Goal: Task Accomplishment & Management: Manage account settings

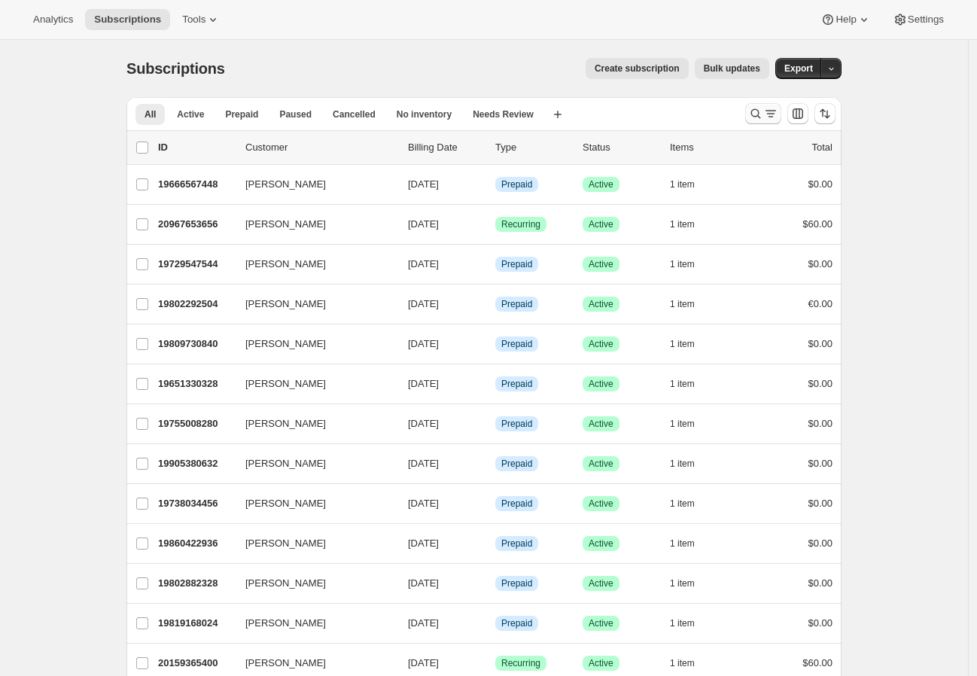
click at [756, 121] on button "Search and filter results" at bounding box center [763, 113] width 36 height 21
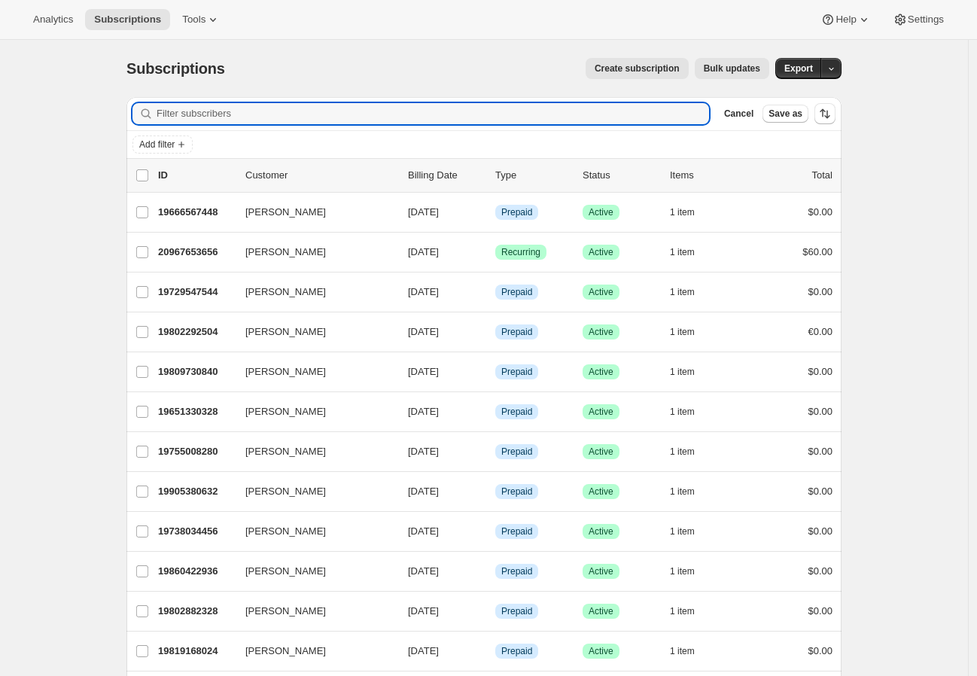
paste input "Petersson"
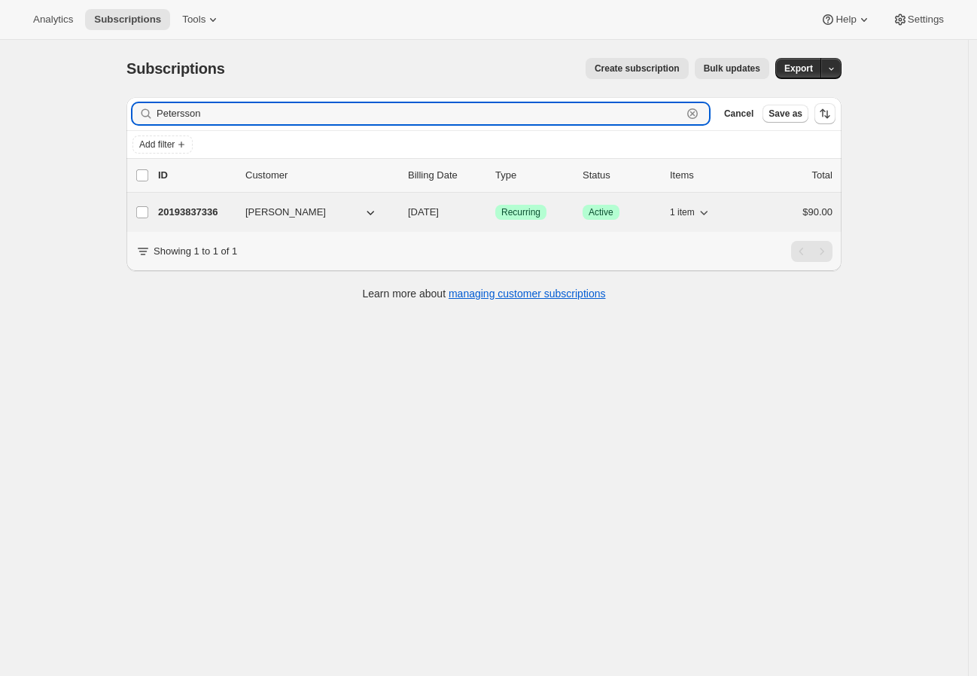
type input "Petersson"
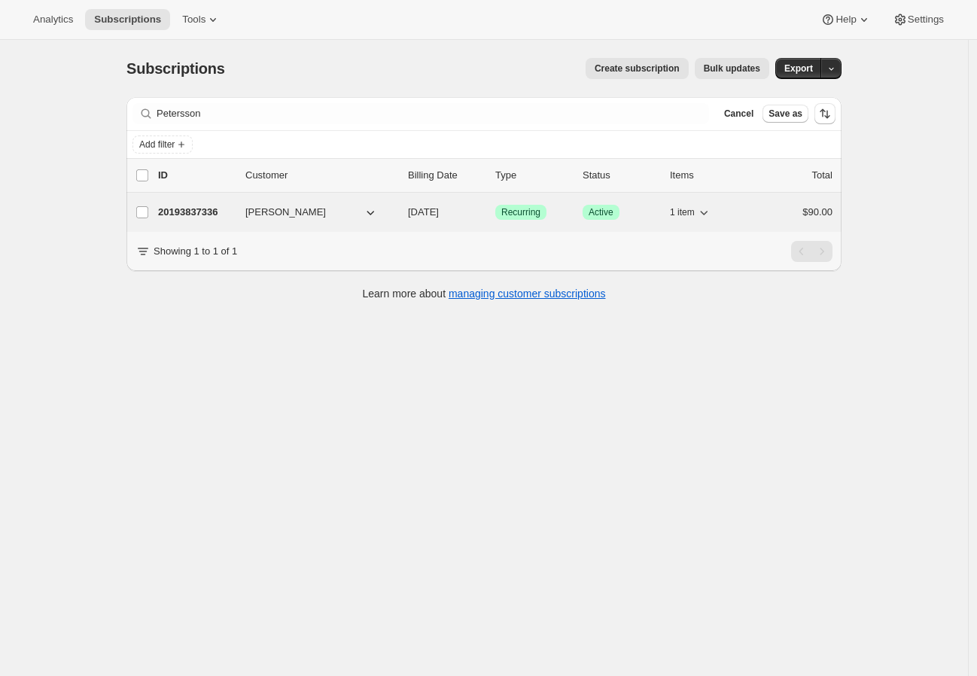
click at [217, 211] on p "20193837336" at bounding box center [195, 212] width 75 height 15
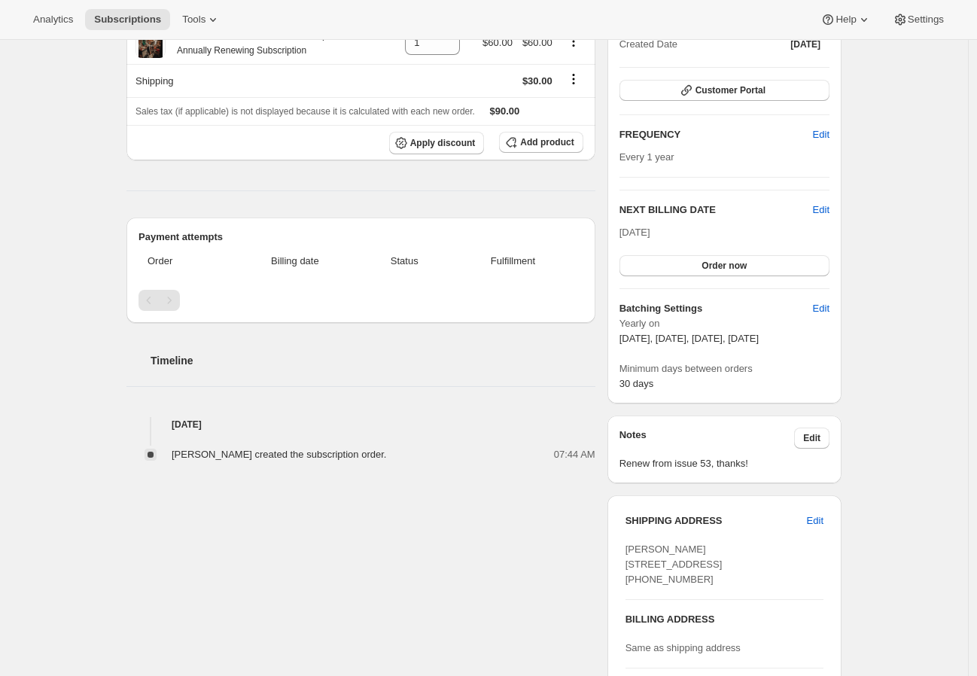
scroll to position [213, 0]
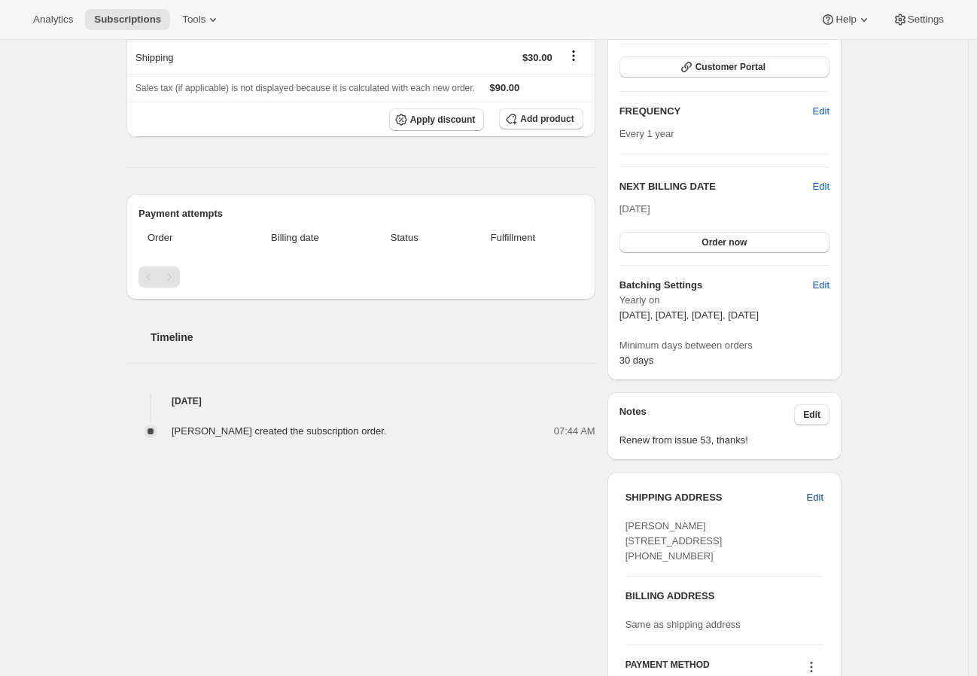
click at [813, 495] on span "Edit" at bounding box center [815, 497] width 17 height 15
select select "[GEOGRAPHIC_DATA]"
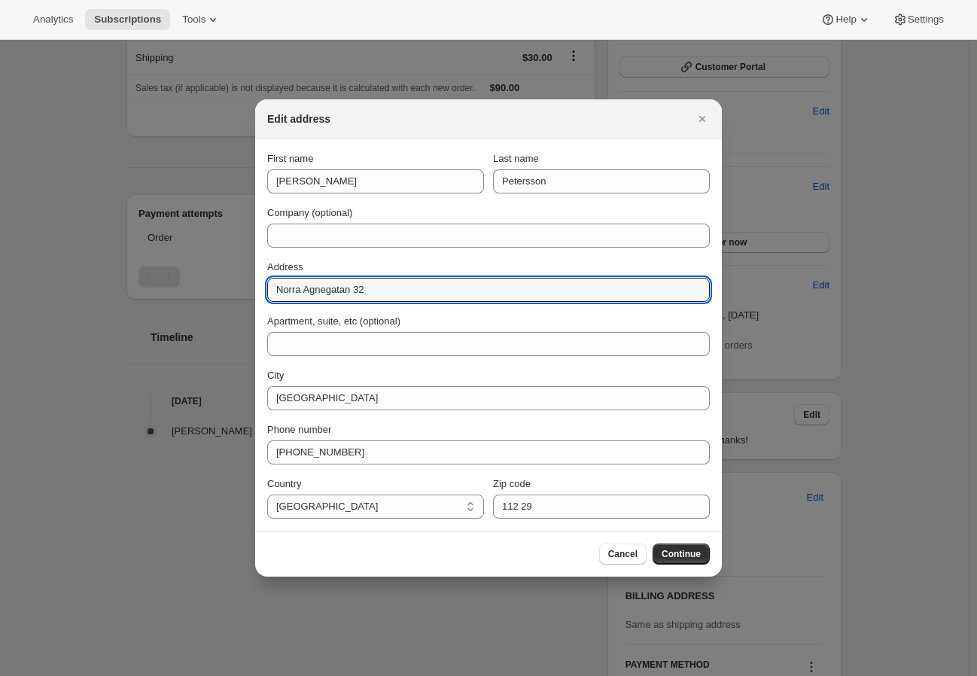
click at [314, 289] on input "Norra Agnegatan 32" at bounding box center [488, 290] width 442 height 24
paste input "Trädgårdsmästeriets väg 9A"
click at [338, 293] on input "Trädgårdsmästeriets väg 9A" at bounding box center [488, 290] width 442 height 24
drag, startPoint x: 304, startPoint y: 293, endPoint x: 312, endPoint y: 292, distance: 8.4
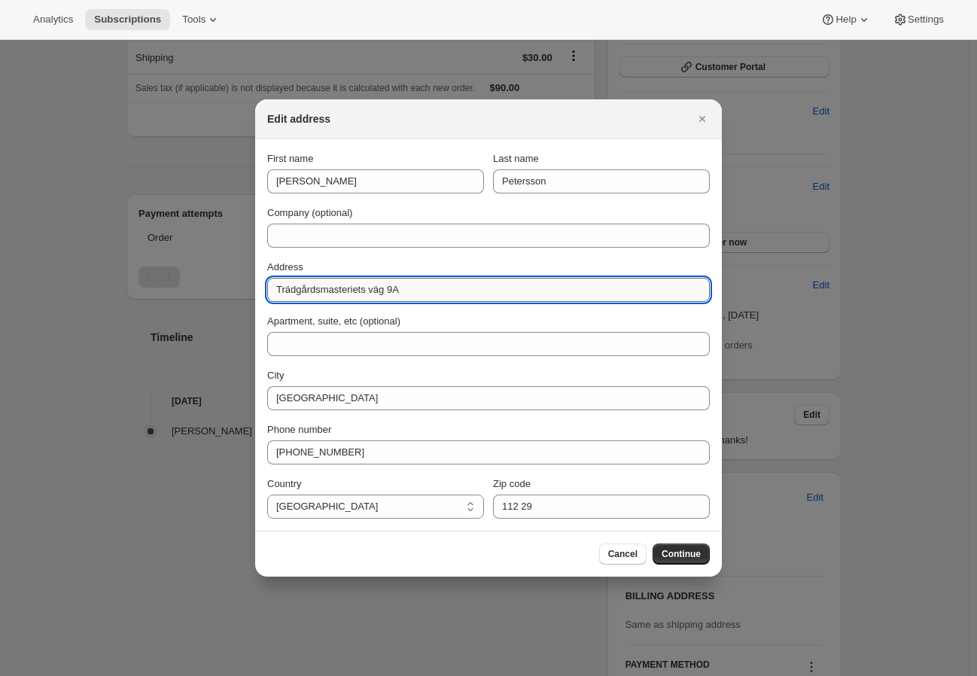
click at [312, 292] on input "Trädgårdsmasteriets väg 9A" at bounding box center [488, 290] width 442 height 24
click at [295, 292] on input "Trädgardsmasteriets väg 9A" at bounding box center [488, 290] width 442 height 24
click at [385, 293] on input "Tradgardsmasteriets väg 9A" at bounding box center [488, 290] width 442 height 24
type input "Tradgardsmasteriets vag 9A"
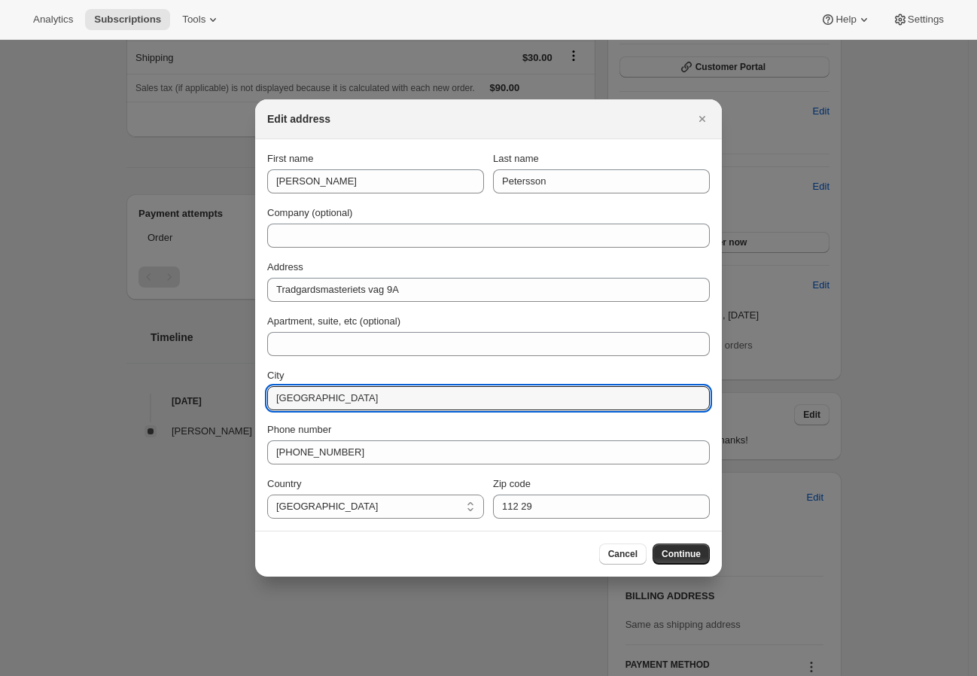
click at [331, 403] on input "[GEOGRAPHIC_DATA]" at bounding box center [488, 398] width 442 height 24
type input "Marsta"
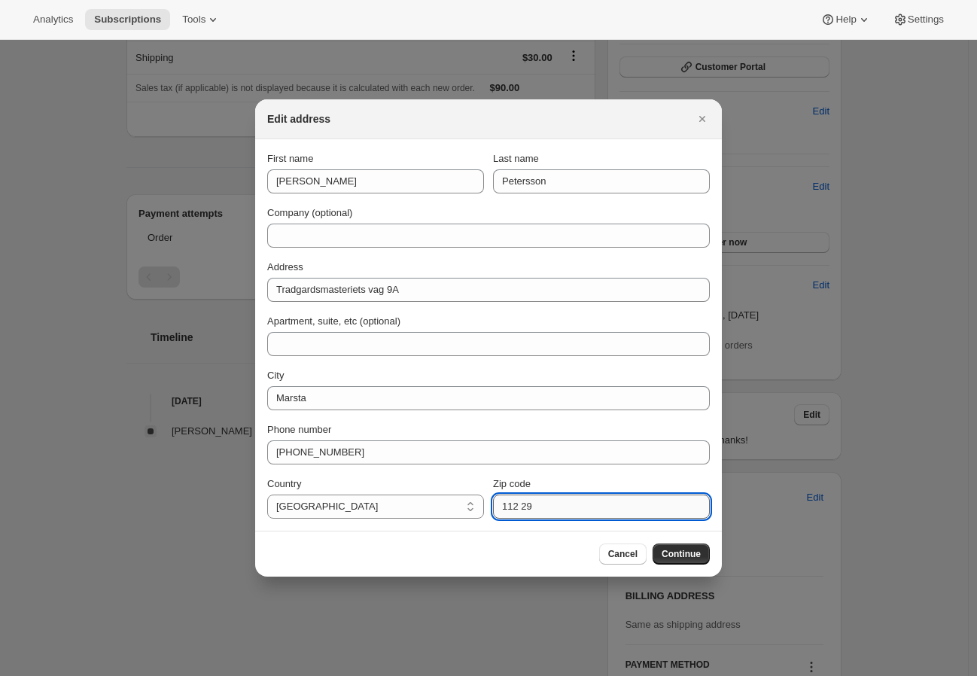
paste input "955"
type input "19559"
click at [679, 561] on button "Continue" at bounding box center [680, 553] width 57 height 21
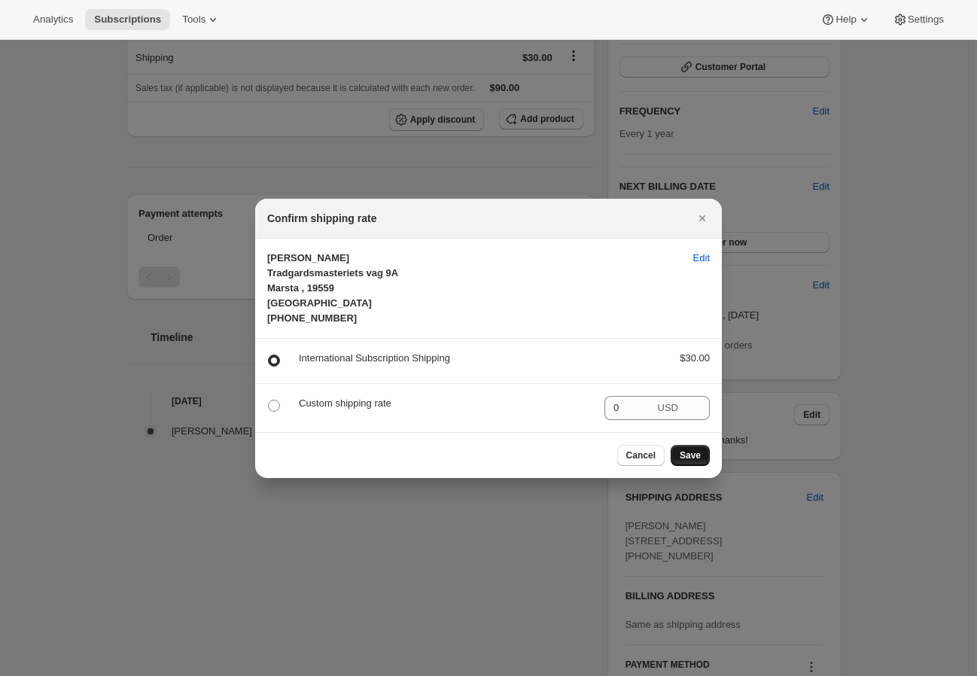
click at [696, 458] on span "Save" at bounding box center [689, 455] width 21 height 12
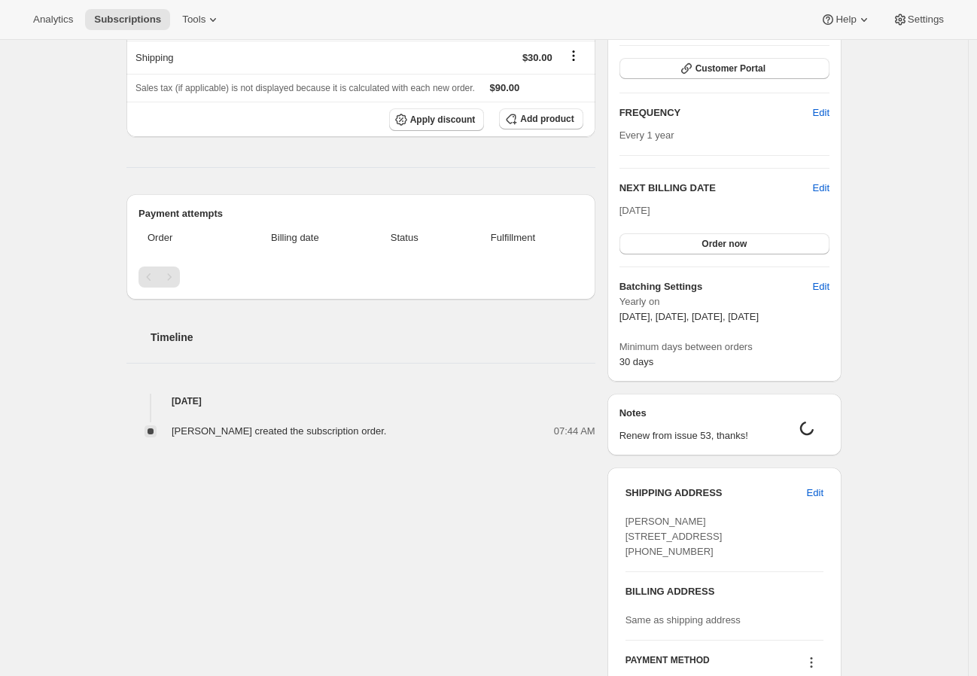
scroll to position [40, 0]
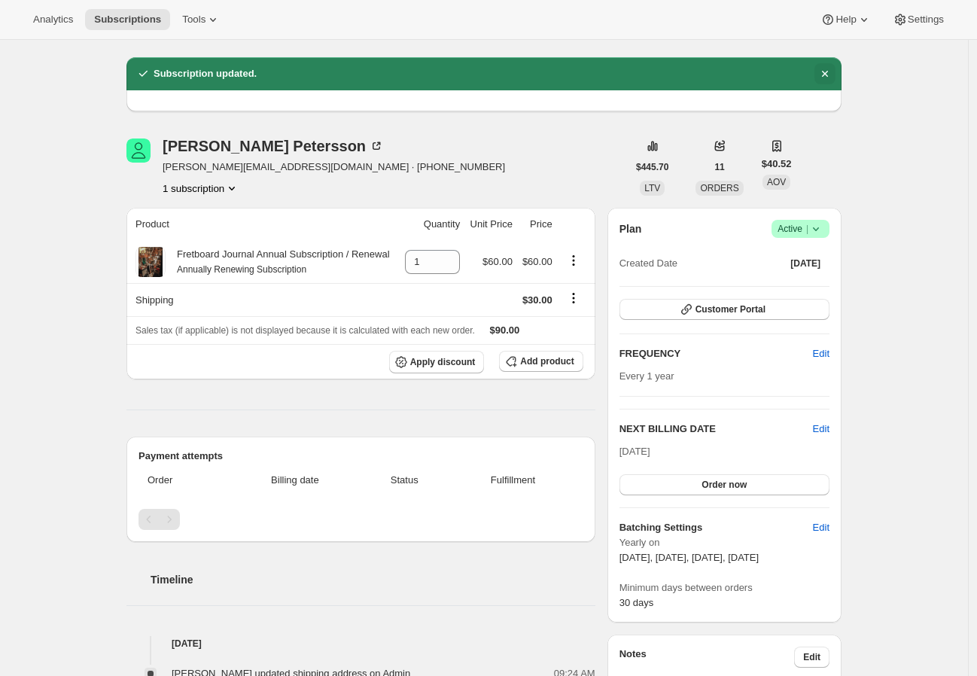
click at [826, 72] on icon "Dismiss notification" at bounding box center [824, 73] width 15 height 15
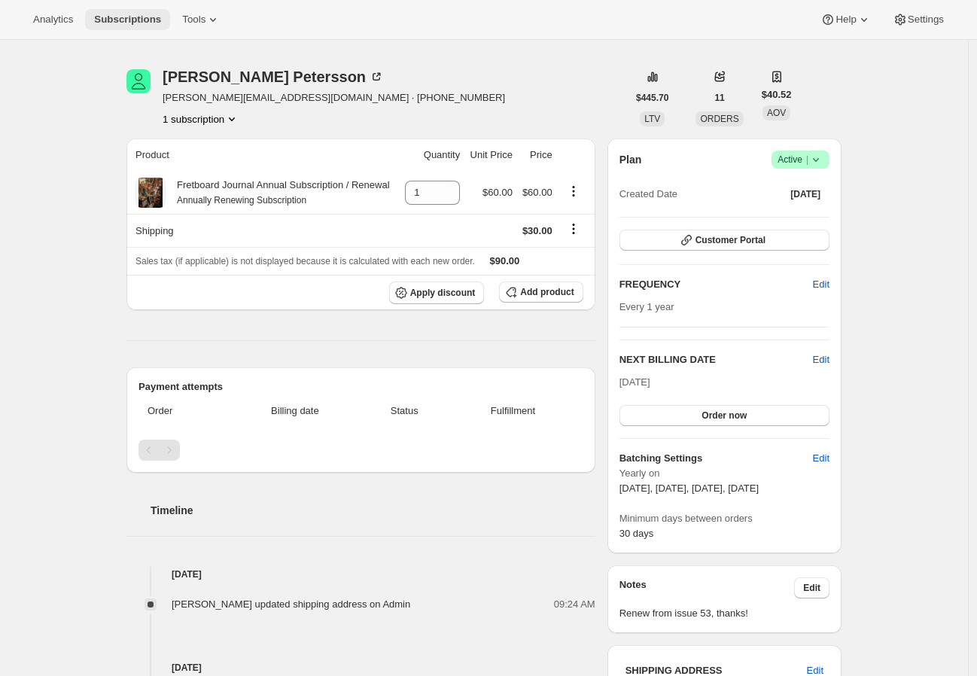
click at [127, 20] on span "Subscriptions" at bounding box center [127, 20] width 67 height 12
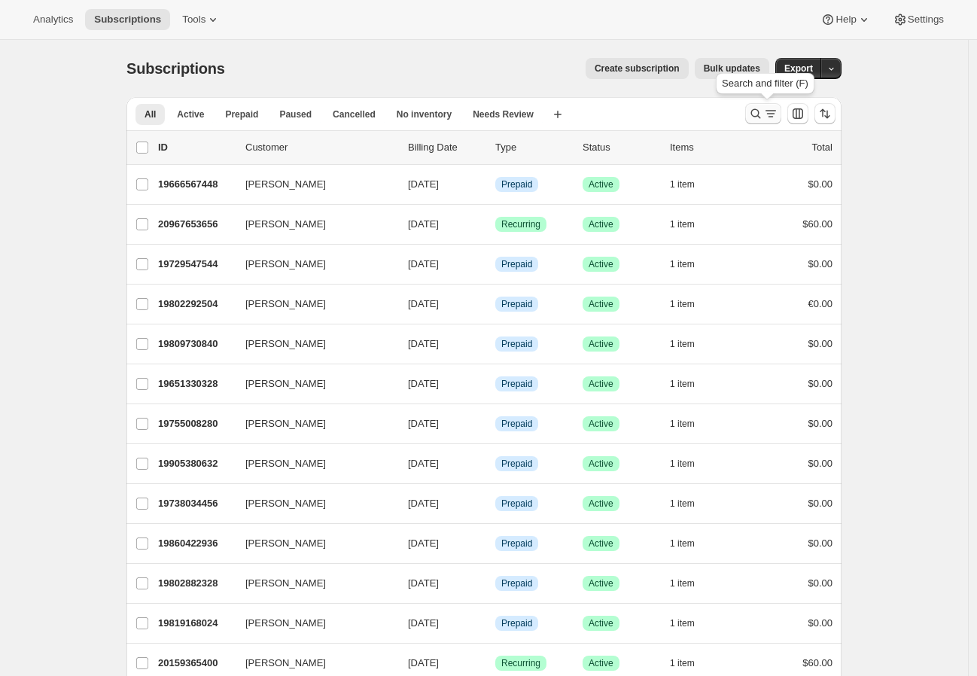
click at [763, 110] on icon "Search and filter results" at bounding box center [755, 113] width 15 height 15
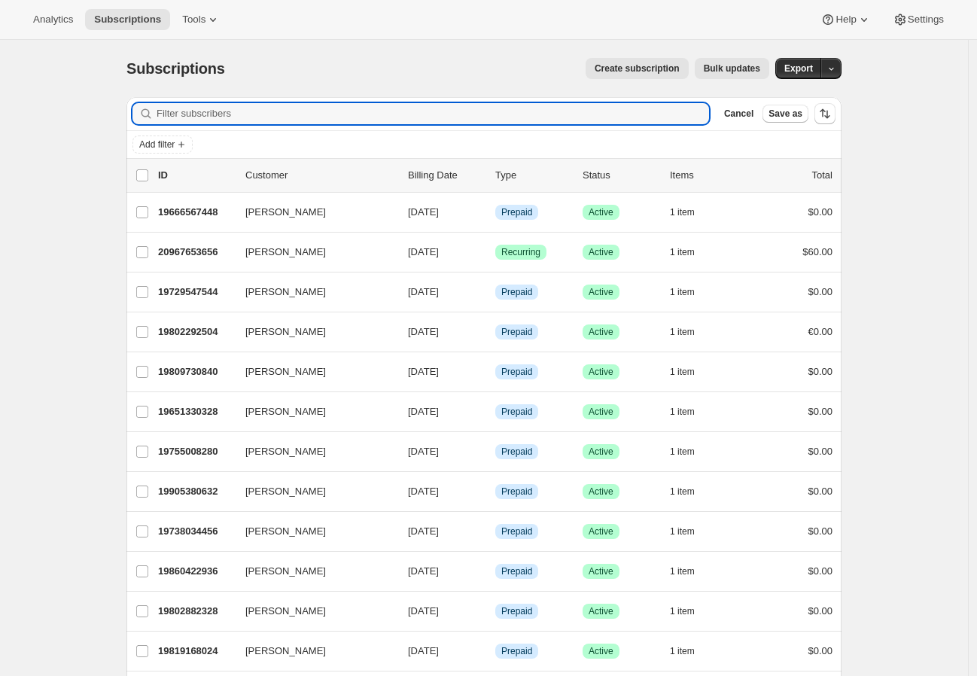
paste input "[EMAIL_ADDRESS][PERSON_NAME][DOMAIN_NAME]"
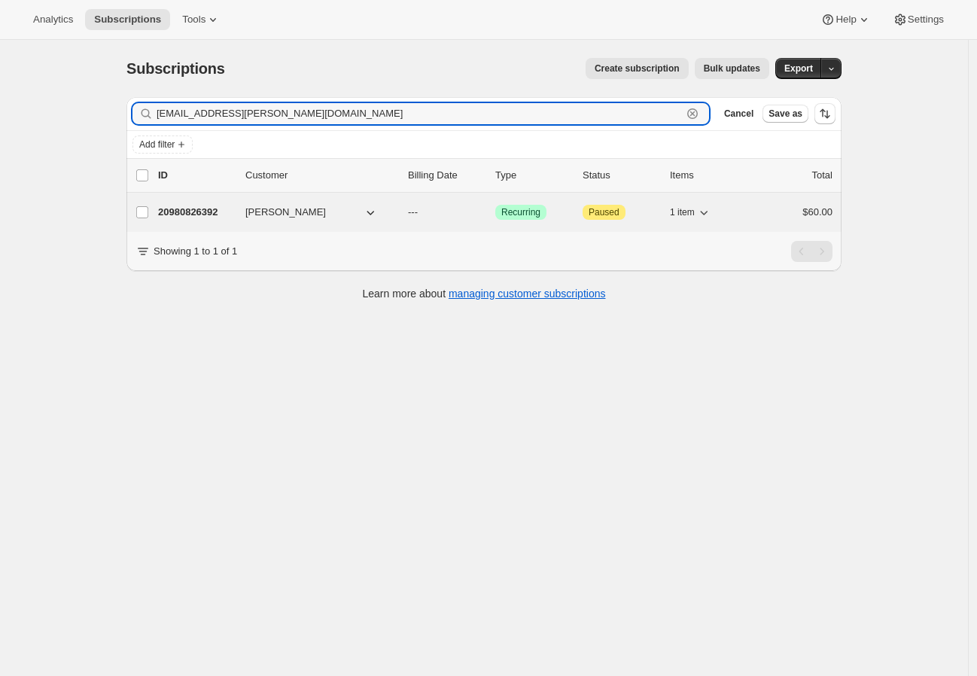
type input "[EMAIL_ADDRESS][PERSON_NAME][DOMAIN_NAME]"
click at [202, 213] on p "20980826392" at bounding box center [195, 212] width 75 height 15
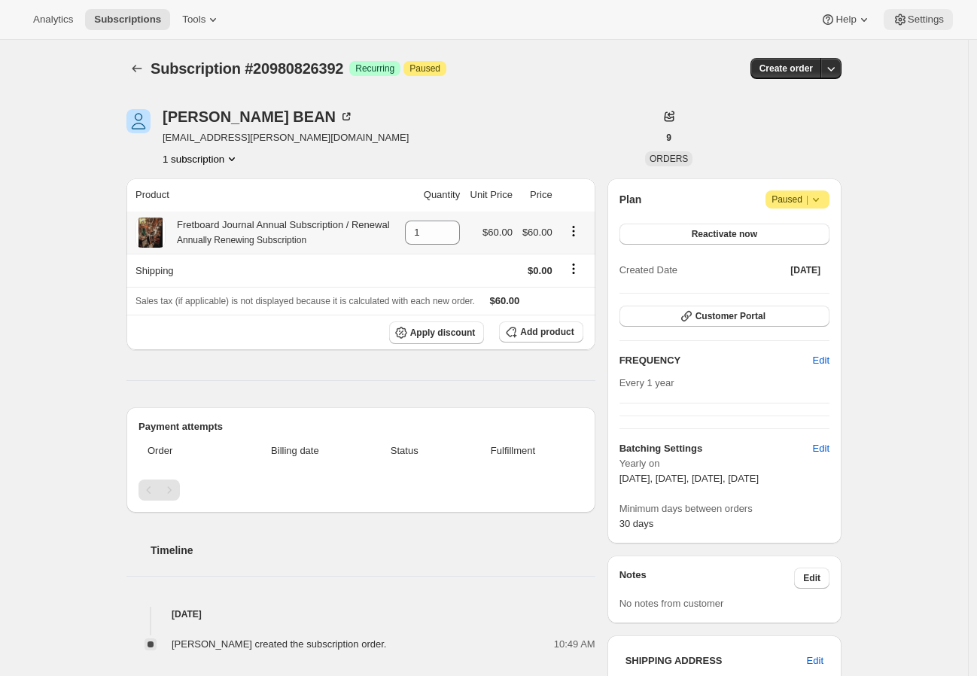
click at [917, 21] on span "Settings" at bounding box center [925, 20] width 36 height 12
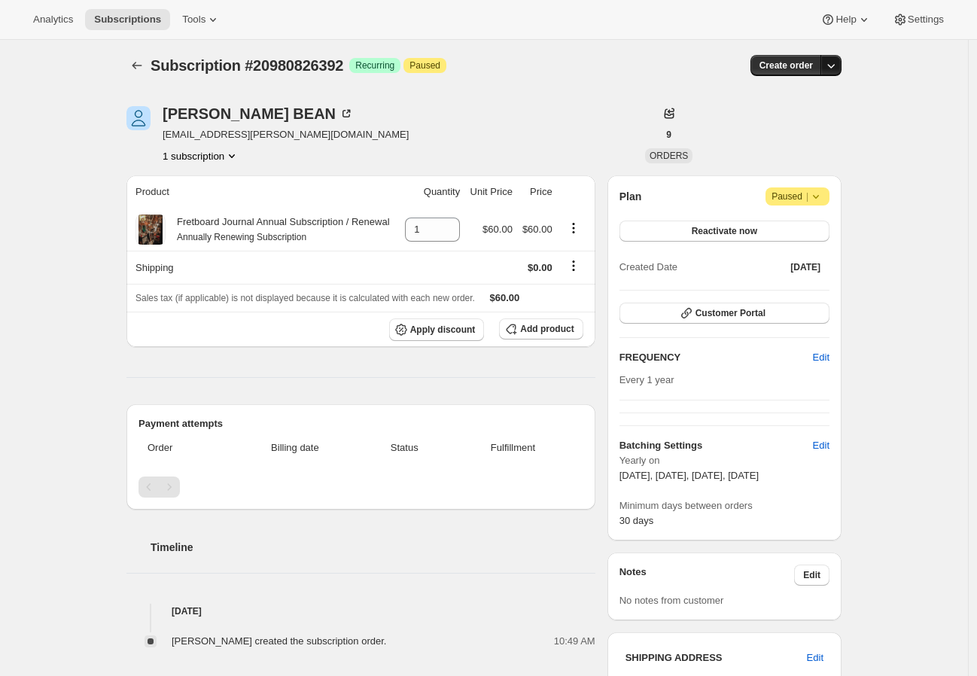
click at [835, 65] on icon "button" at bounding box center [830, 65] width 15 height 15
click at [888, 128] on div "Subscription #20980826392. This page is ready Subscription #20980826392 Success…" at bounding box center [484, 534] width 968 height 995
click at [819, 198] on icon at bounding box center [815, 196] width 15 height 15
click at [803, 223] on span "Cancel subscription" at bounding box center [797, 225] width 85 height 11
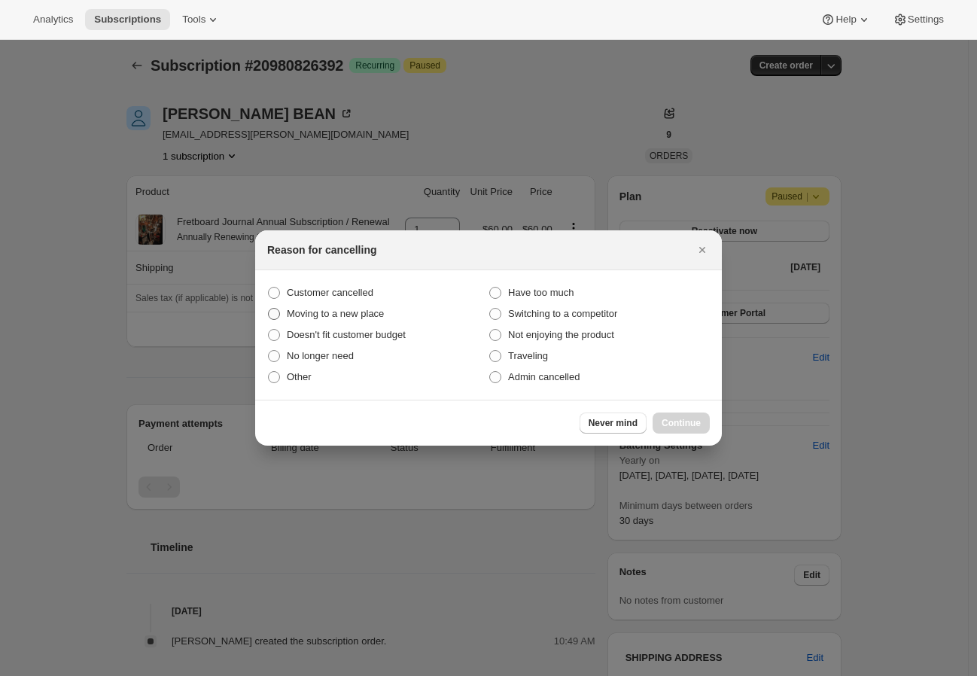
click at [353, 314] on span "Moving to a new place" at bounding box center [335, 313] width 97 height 11
click at [269, 309] on input "Moving to a new place" at bounding box center [268, 308] width 1 height 1
radio input "true"
click at [693, 427] on span "Continue" at bounding box center [680, 423] width 39 height 12
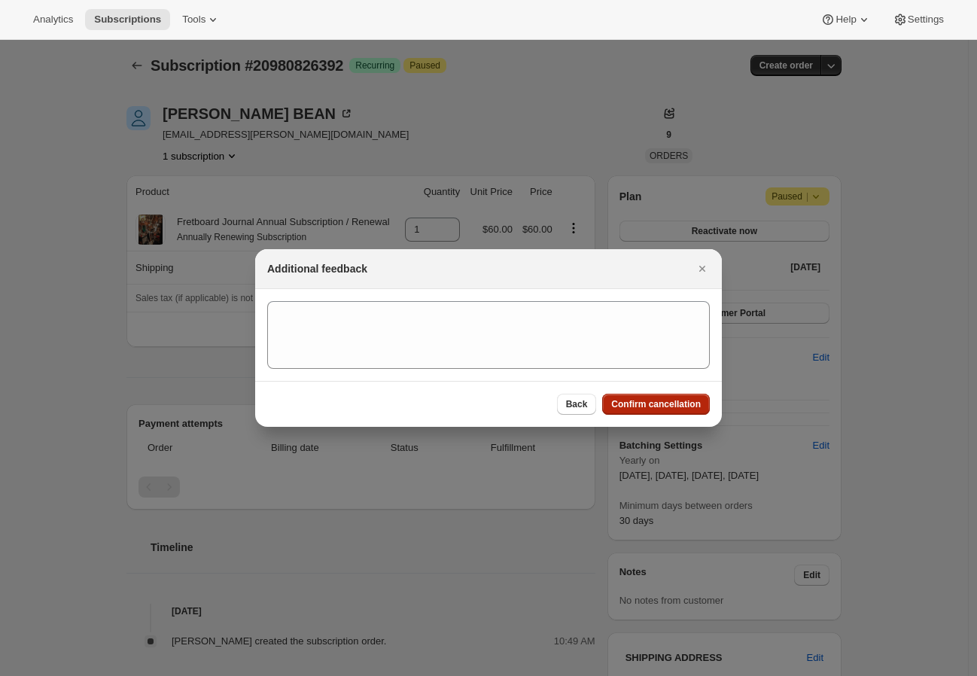
click at [690, 398] on button "Confirm cancellation" at bounding box center [656, 404] width 108 height 21
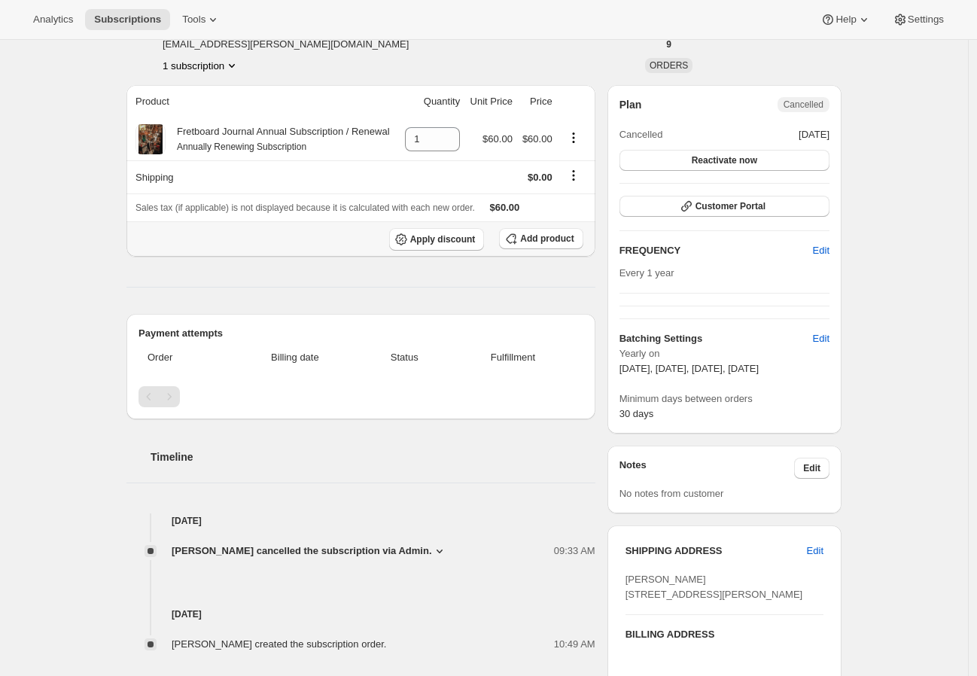
scroll to position [233, 0]
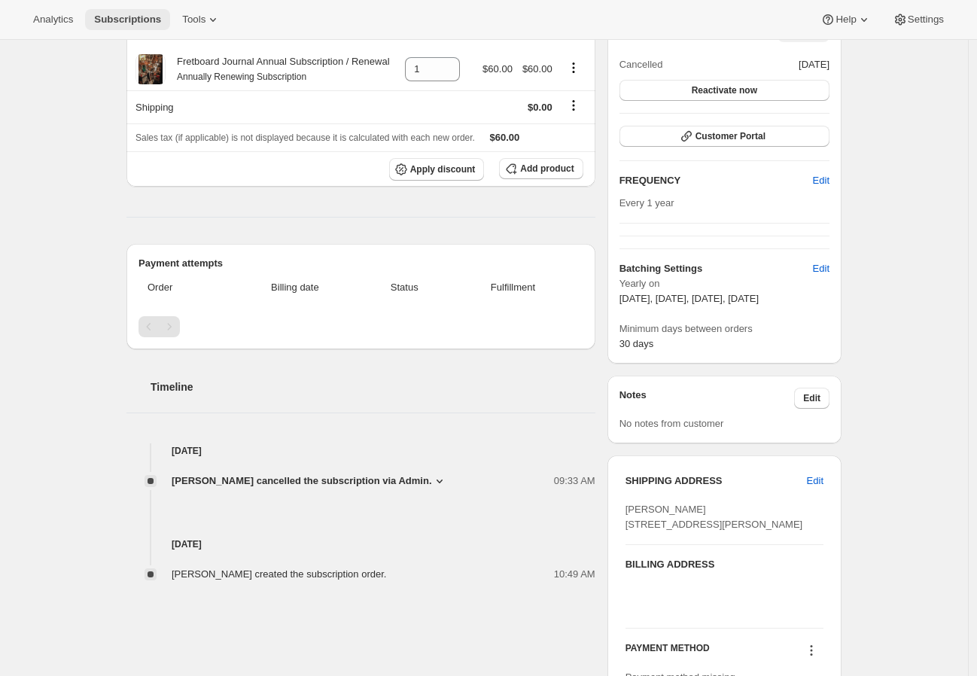
click at [87, 24] on button "Subscriptions" at bounding box center [127, 19] width 85 height 21
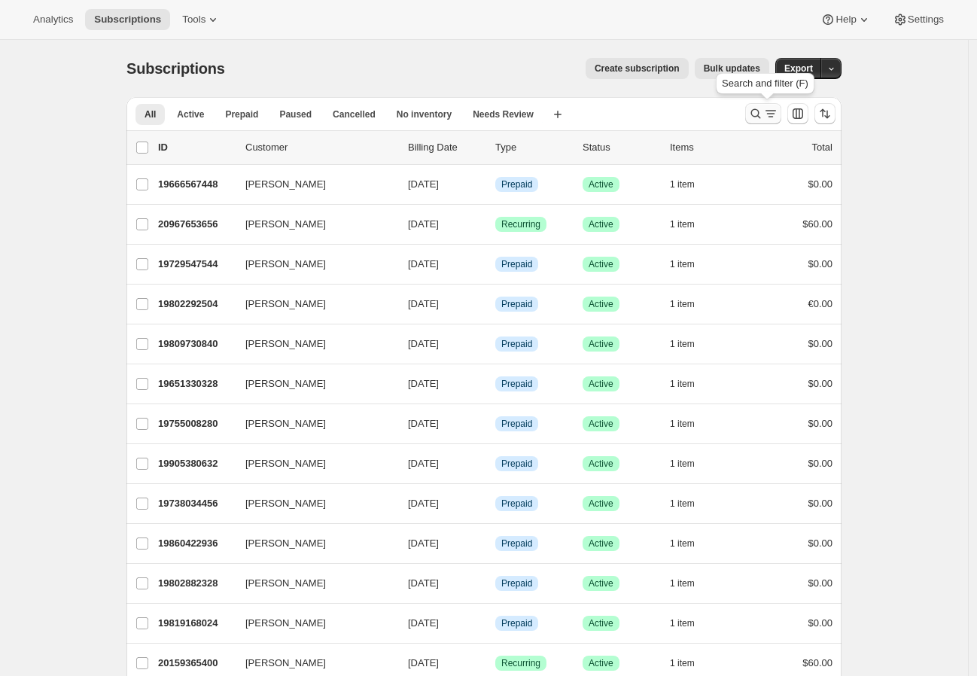
click at [768, 109] on icon "Search and filter results" at bounding box center [770, 113] width 15 height 15
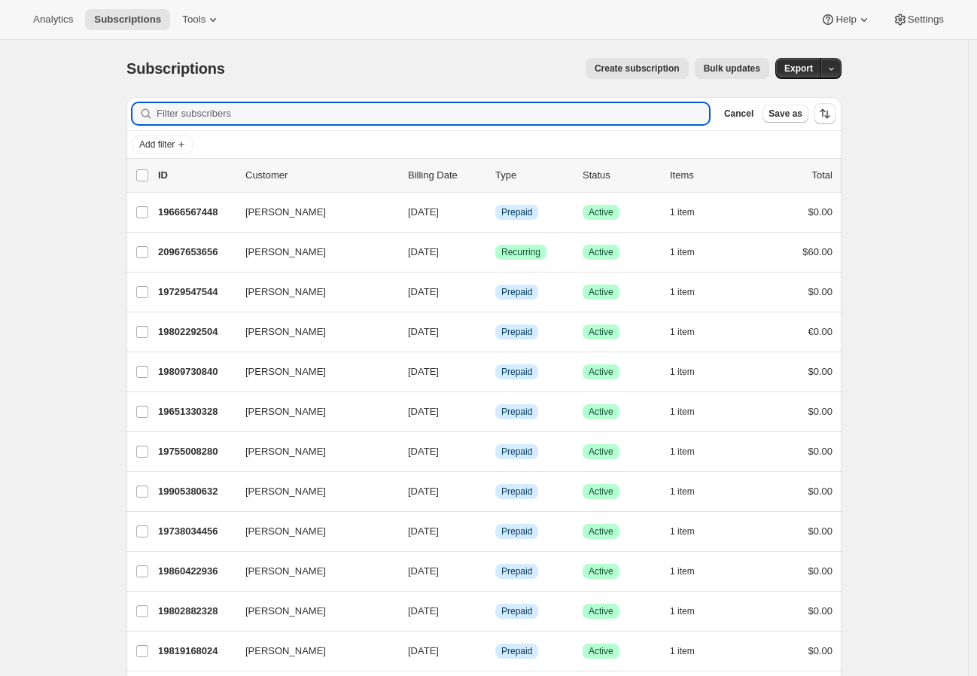
paste input "74285"
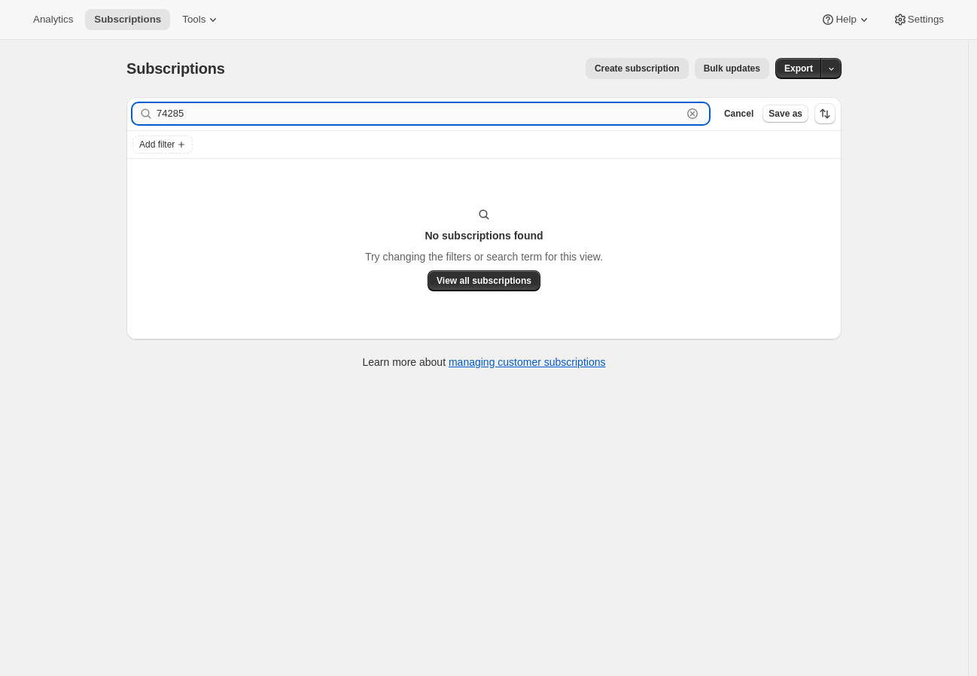
click at [191, 117] on input "74285" at bounding box center [419, 113] width 525 height 21
paste input "m"
click at [201, 115] on input "74285" at bounding box center [419, 113] width 525 height 21
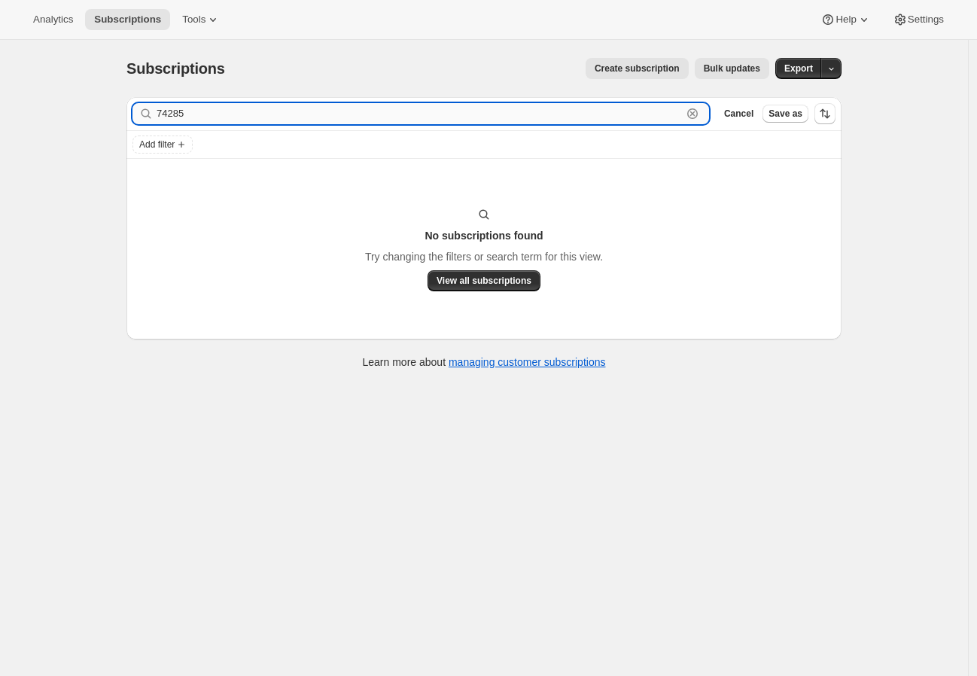
click at [201, 115] on input "74285" at bounding box center [419, 113] width 525 height 21
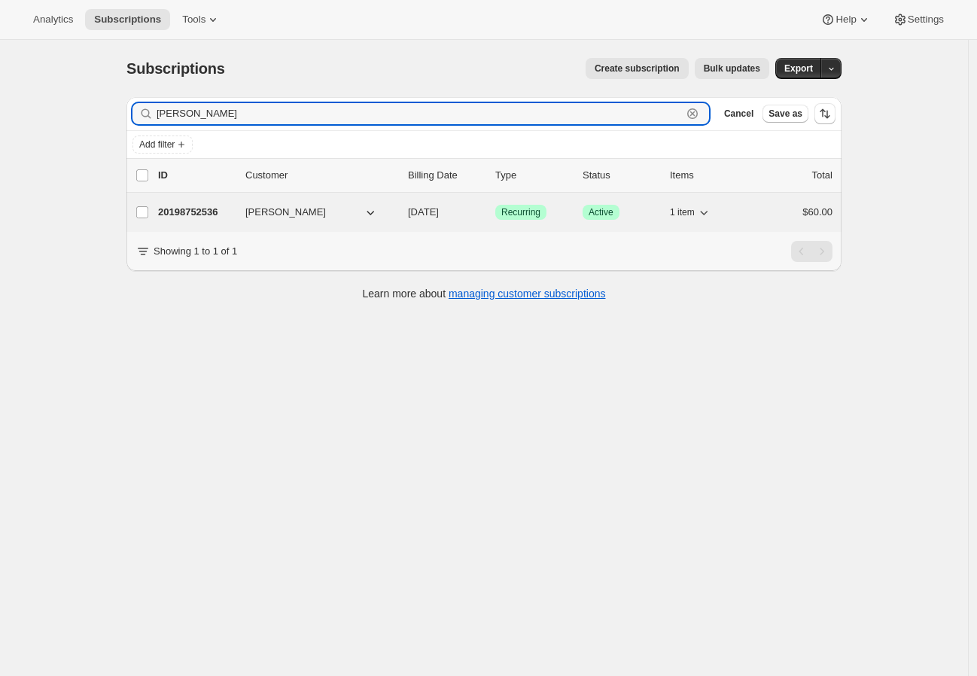
type input "[PERSON_NAME]"
click at [233, 217] on p "20198752536" at bounding box center [195, 212] width 75 height 15
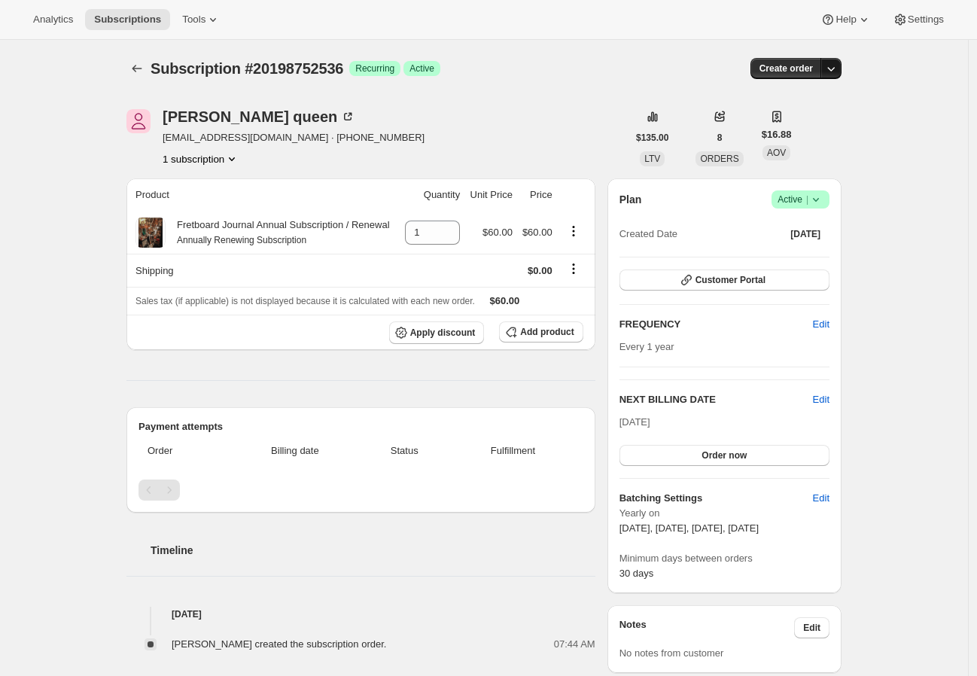
click at [838, 65] on icon "button" at bounding box center [830, 68] width 15 height 15
click at [891, 130] on div "Subscription #20198752536. This page is ready Subscription #20198752536 Success…" at bounding box center [484, 562] width 968 height 1044
click at [829, 198] on span "Success Active |" at bounding box center [800, 199] width 58 height 18
click at [810, 257] on span "Cancel subscription" at bounding box center [800, 254] width 85 height 11
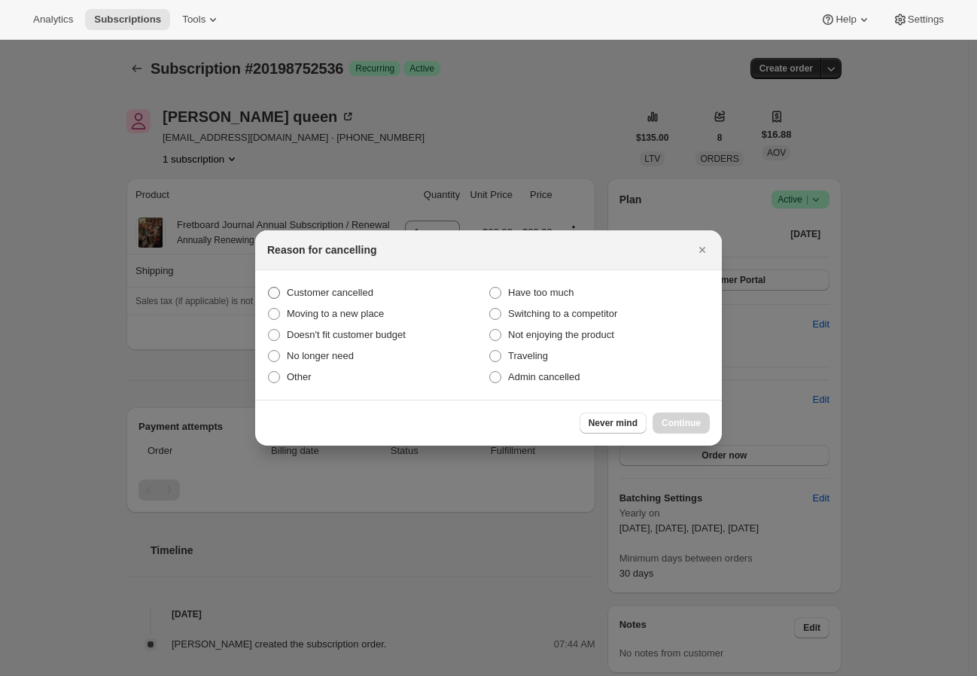
click at [308, 294] on span "Customer cancelled" at bounding box center [330, 292] width 87 height 11
click at [269, 287] on input "Customer cancelled" at bounding box center [268, 287] width 1 height 1
radio input "true"
click at [695, 423] on span "Continue" at bounding box center [680, 423] width 39 height 12
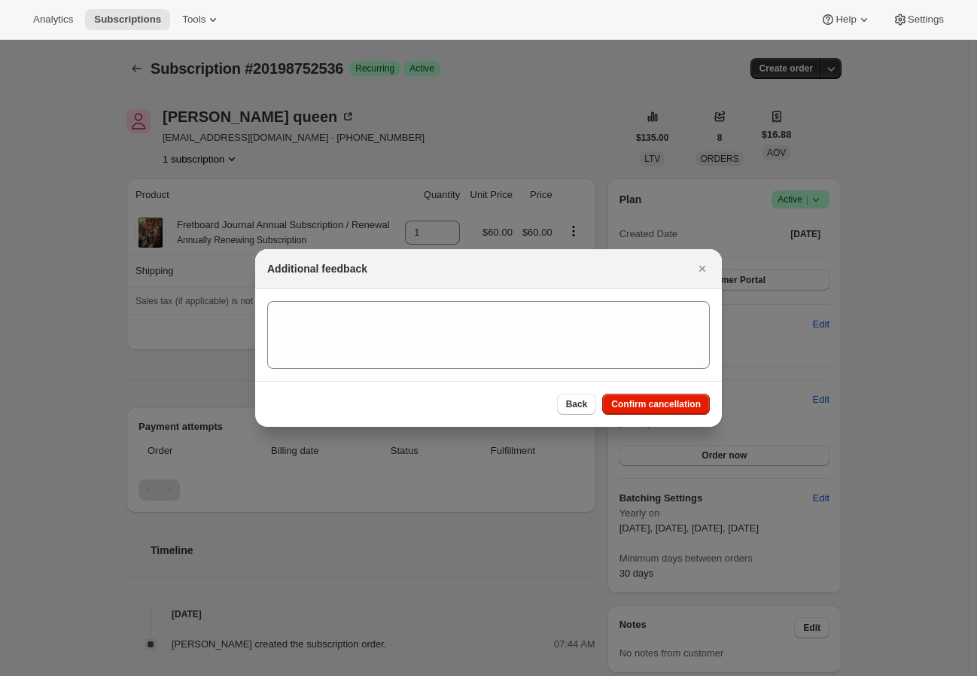
click at [242, 334] on div at bounding box center [488, 338] width 977 height 676
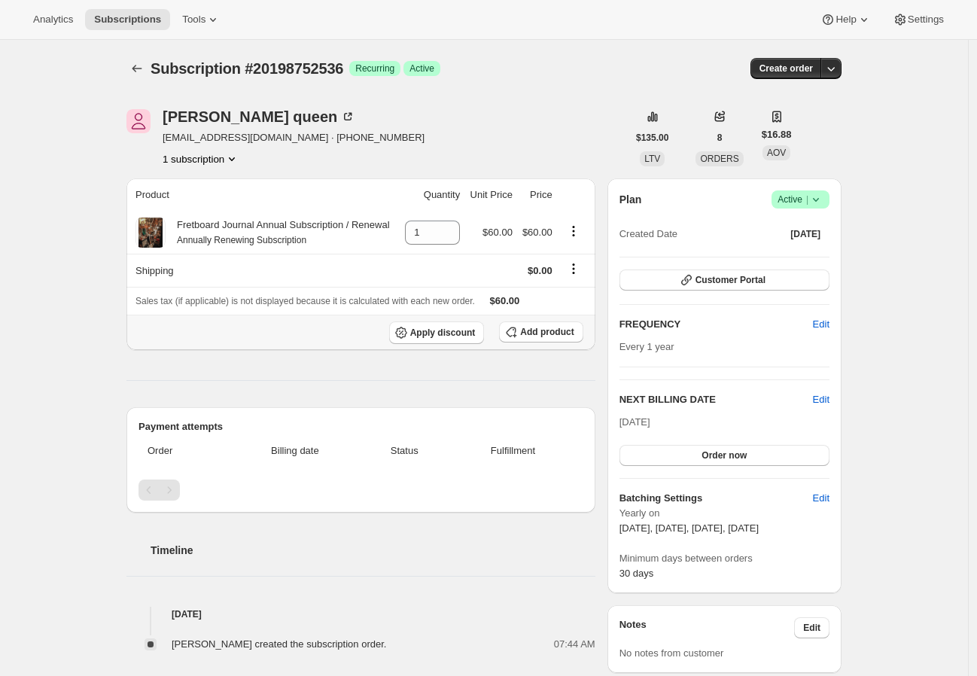
click at [336, 342] on div "Apply discount Add product" at bounding box center [360, 332] width 451 height 23
click at [828, 195] on span "Success Active |" at bounding box center [800, 199] width 58 height 18
click at [777, 252] on span "Cancel subscription" at bounding box center [800, 254] width 85 height 11
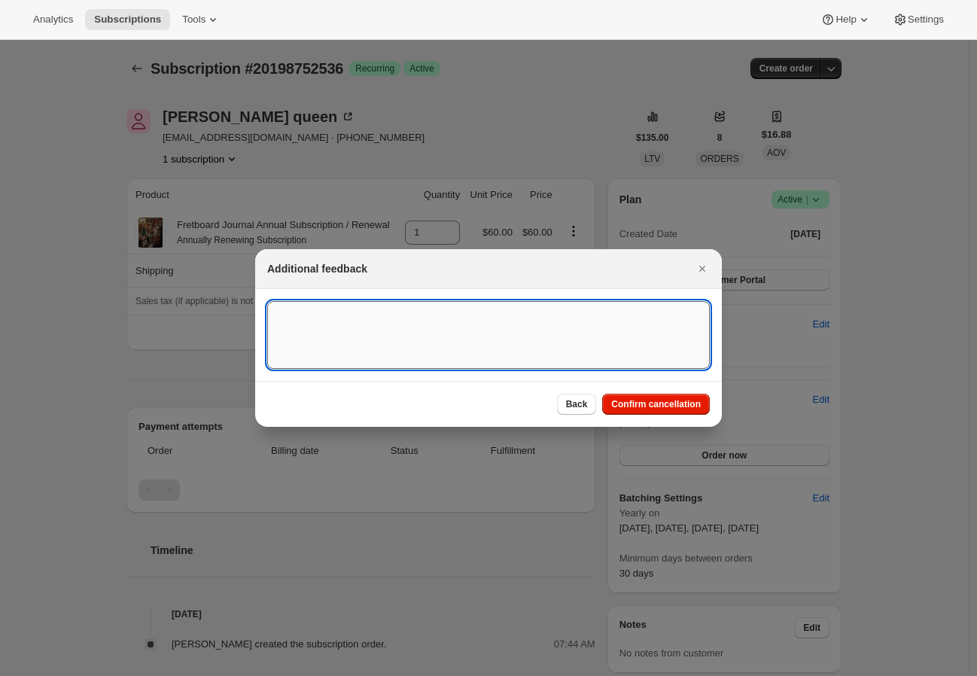
drag, startPoint x: 485, startPoint y: 313, endPoint x: 477, endPoint y: 319, distance: 9.6
click at [481, 315] on textarea ":r1da:" at bounding box center [488, 335] width 442 height 68
type textarea "customer cancelled"
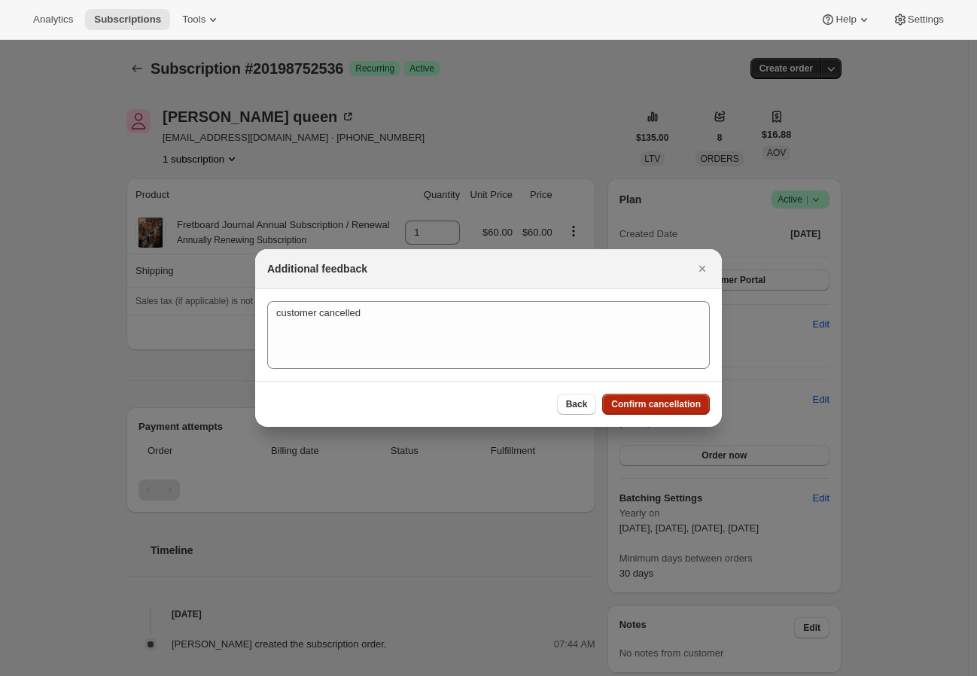
click at [676, 406] on span "Confirm cancellation" at bounding box center [656, 404] width 90 height 12
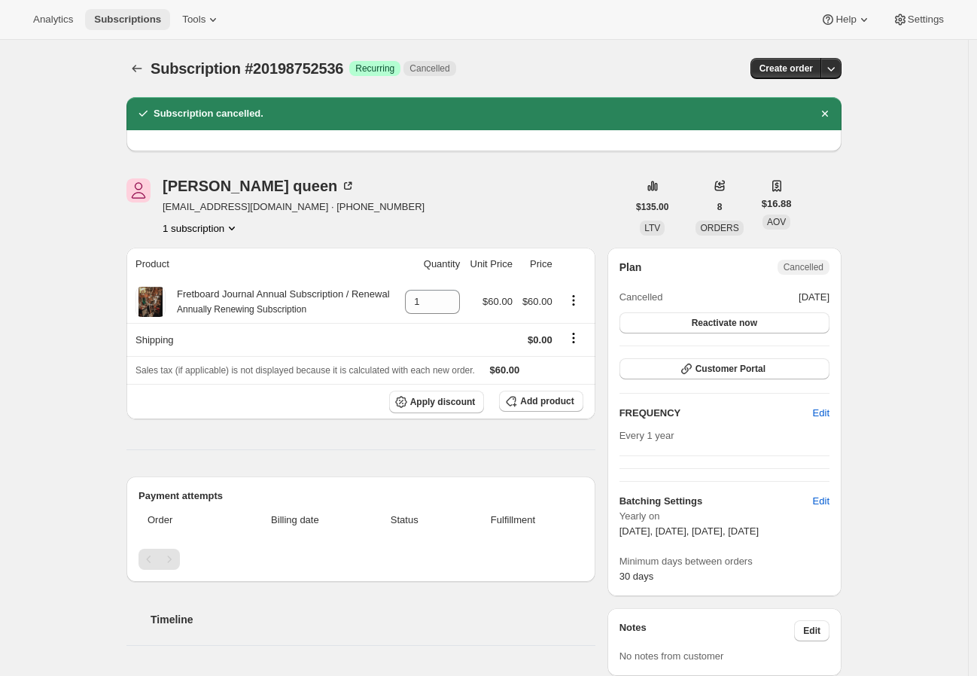
click at [122, 26] on button "Subscriptions" at bounding box center [127, 19] width 85 height 21
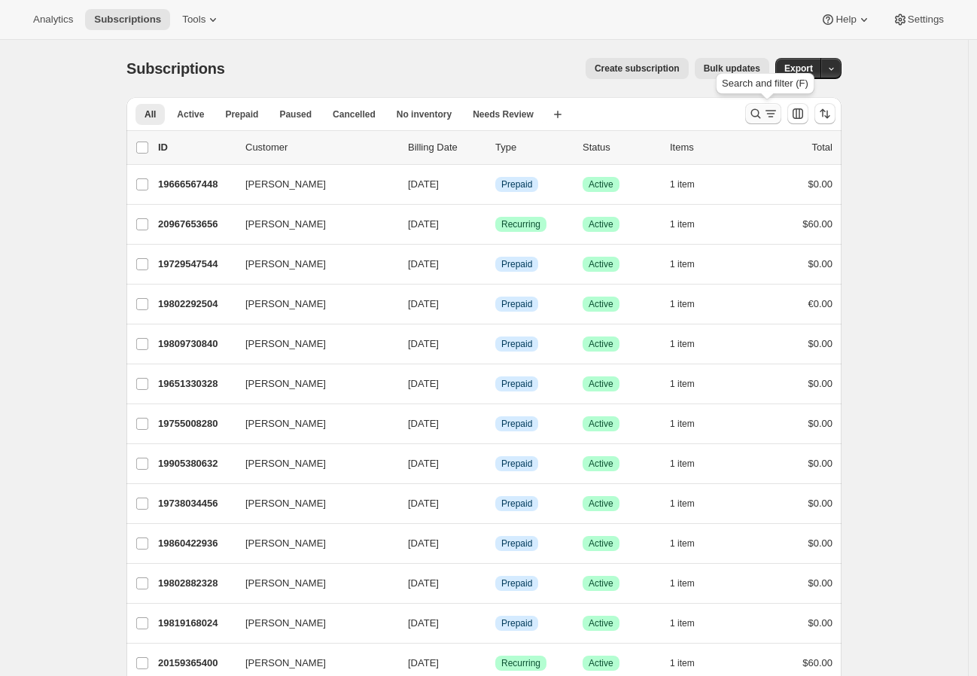
click at [766, 118] on div "Search and filter results" at bounding box center [763, 113] width 30 height 15
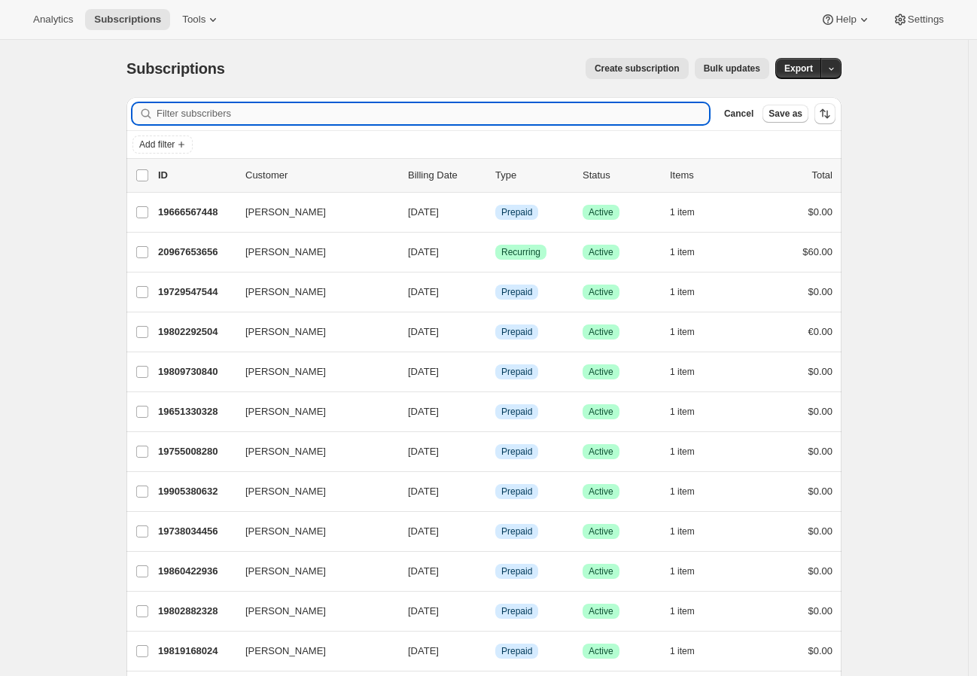
paste input "[EMAIL_ADDRESS][DOMAIN_NAME]"
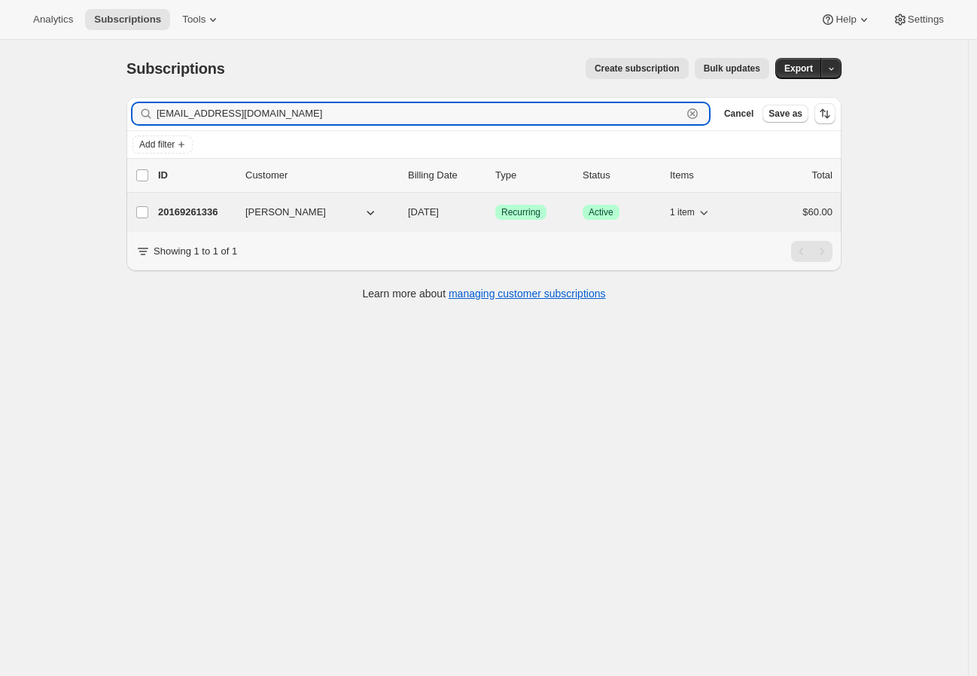
type input "[EMAIL_ADDRESS][DOMAIN_NAME]"
click at [202, 211] on p "20169261336" at bounding box center [195, 212] width 75 height 15
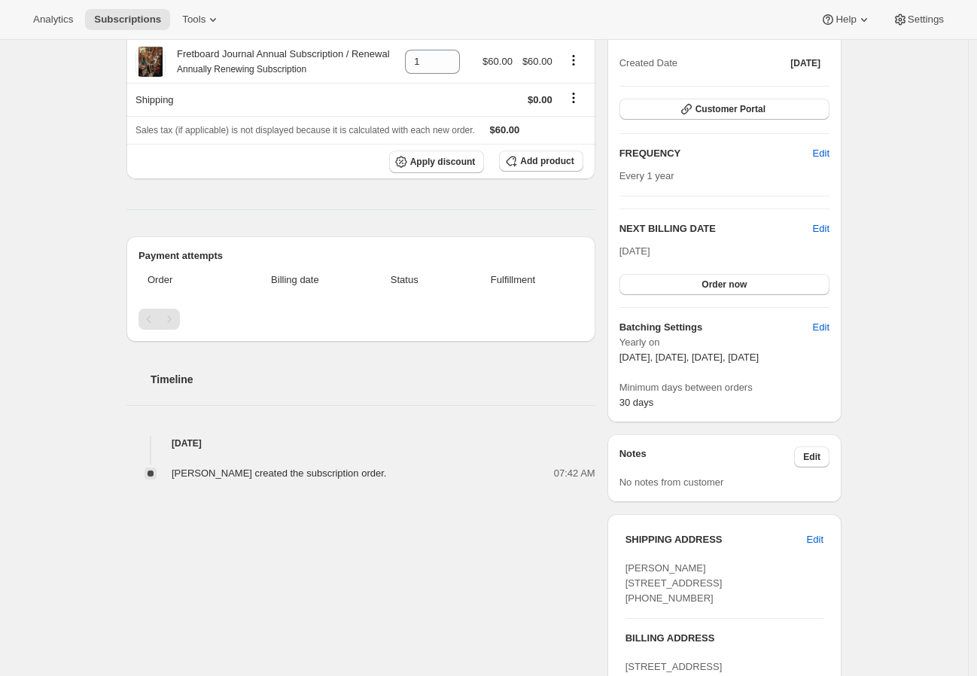
scroll to position [348, 0]
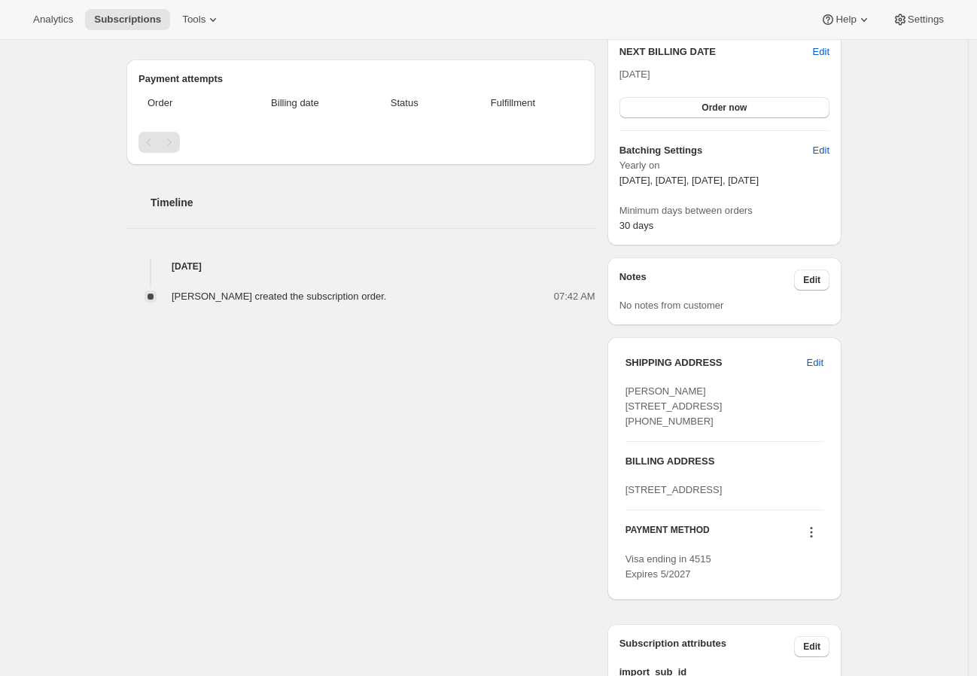
click at [701, 398] on div "[PERSON_NAME] [STREET_ADDRESS] [PHONE_NUMBER]" at bounding box center [724, 406] width 198 height 45
click at [695, 388] on span "[PERSON_NAME] [STREET_ADDRESS] [PHONE_NUMBER]" at bounding box center [673, 405] width 97 height 41
drag, startPoint x: 695, startPoint y: 388, endPoint x: 642, endPoint y: 387, distance: 52.7
click at [642, 387] on span "[PERSON_NAME] [STREET_ADDRESS] [PHONE_NUMBER]" at bounding box center [673, 405] width 97 height 41
copy span "[PERSON_NAME]"
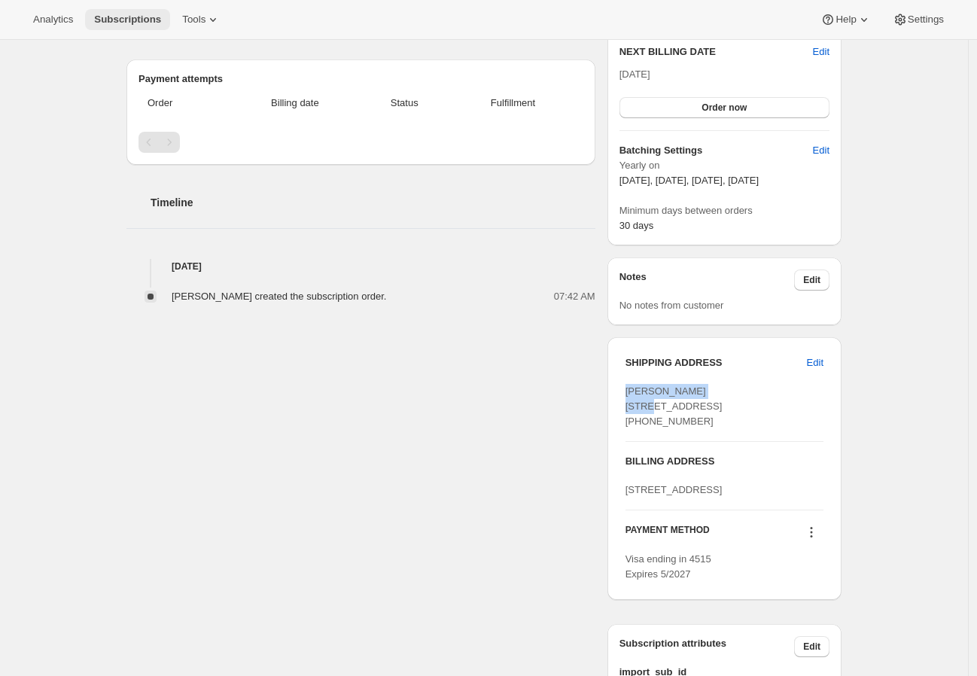
click at [91, 12] on button "Subscriptions" at bounding box center [127, 19] width 85 height 21
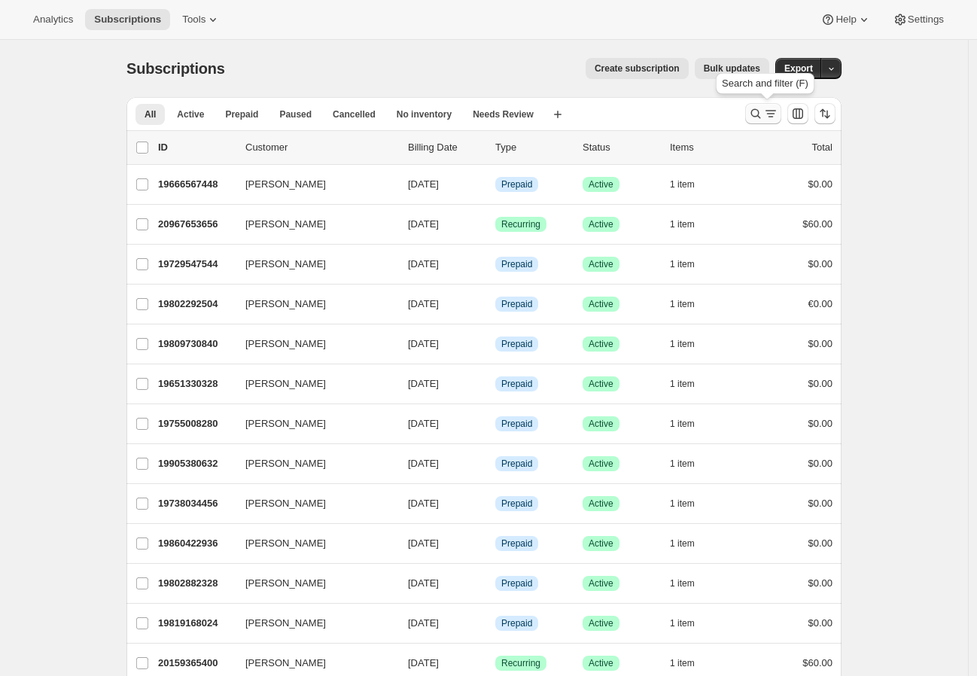
click at [759, 109] on icon "Search and filter results" at bounding box center [755, 113] width 15 height 15
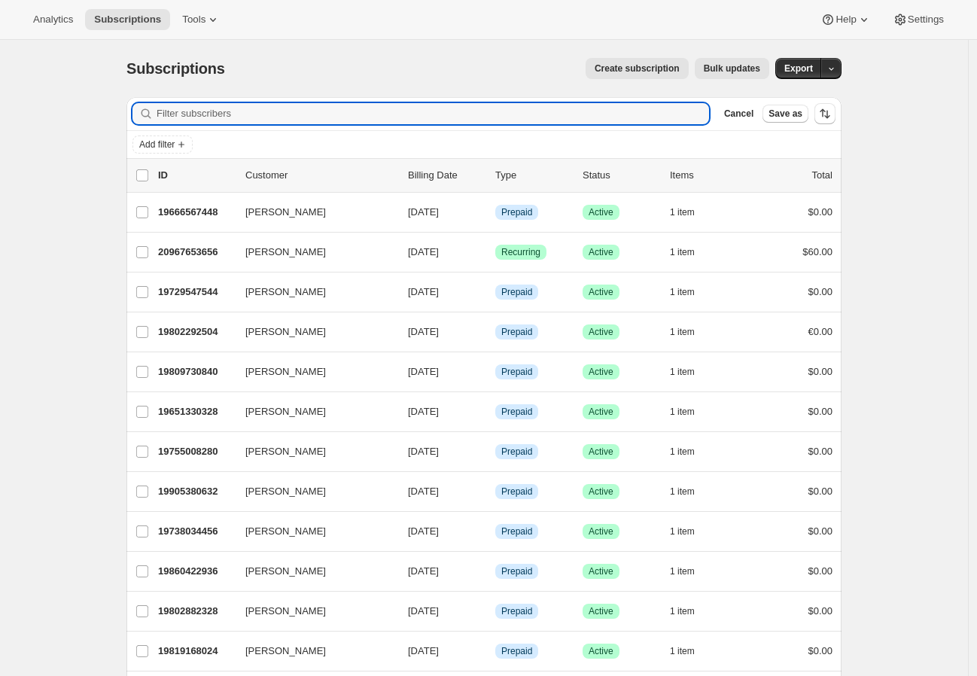
paste input "[EMAIL_ADDRESS][DOMAIN_NAME]"
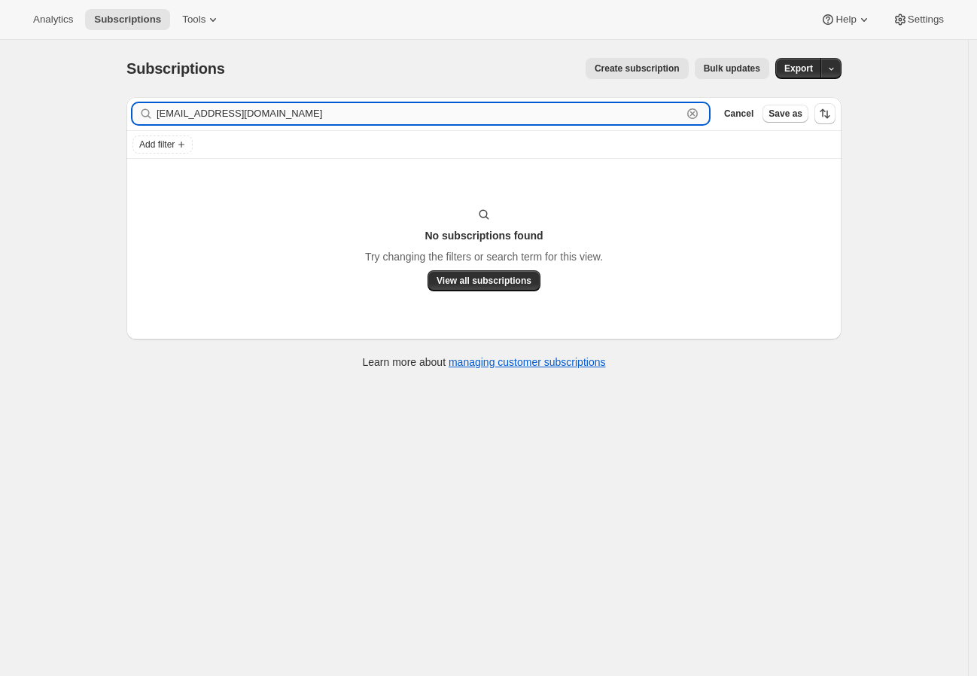
click at [197, 116] on input "[EMAIL_ADDRESS][DOMAIN_NAME]" at bounding box center [419, 113] width 525 height 21
click at [207, 110] on input "[PERSON_NAME]" at bounding box center [419, 113] width 525 height 21
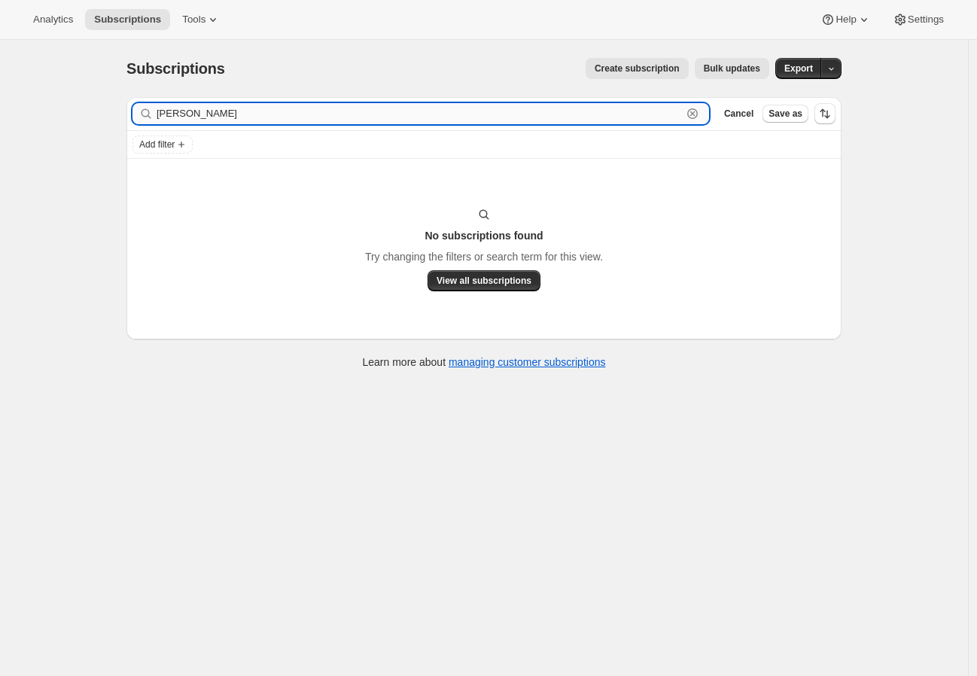
click at [207, 110] on input "[PERSON_NAME]" at bounding box center [419, 113] width 525 height 21
paste input "[EMAIL_ADDRESS][DOMAIN_NAME]"
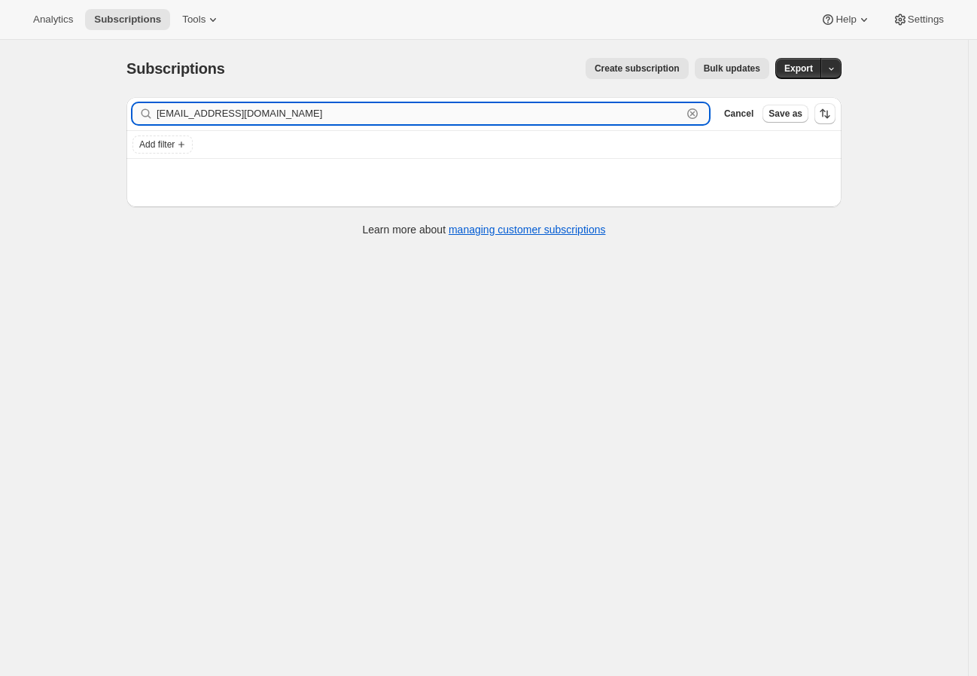
type input "[EMAIL_ADDRESS][DOMAIN_NAME]"
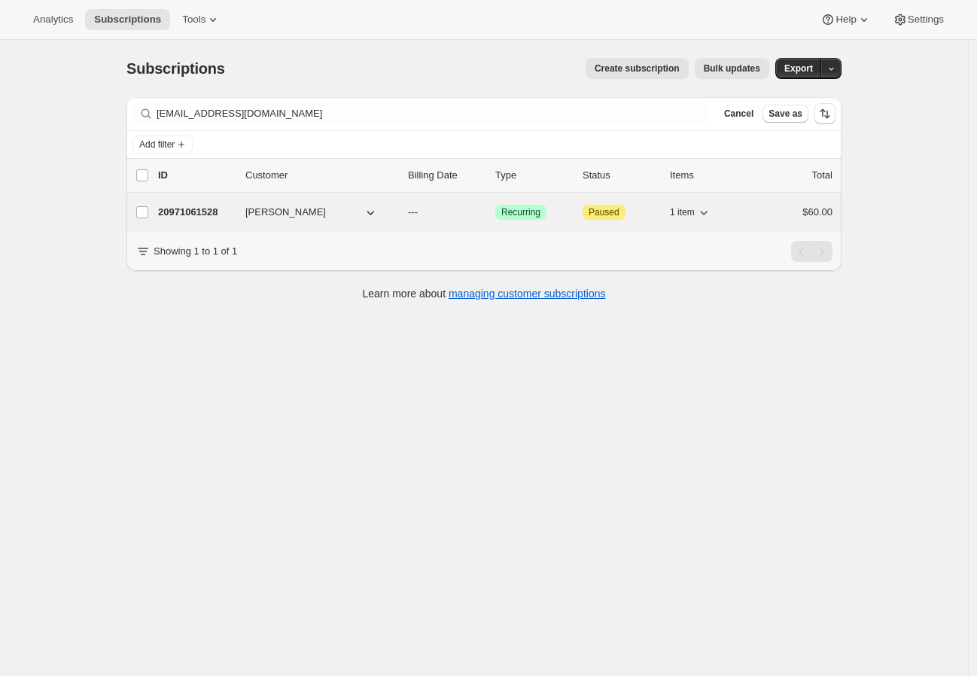
click at [208, 205] on p "20971061528" at bounding box center [195, 212] width 75 height 15
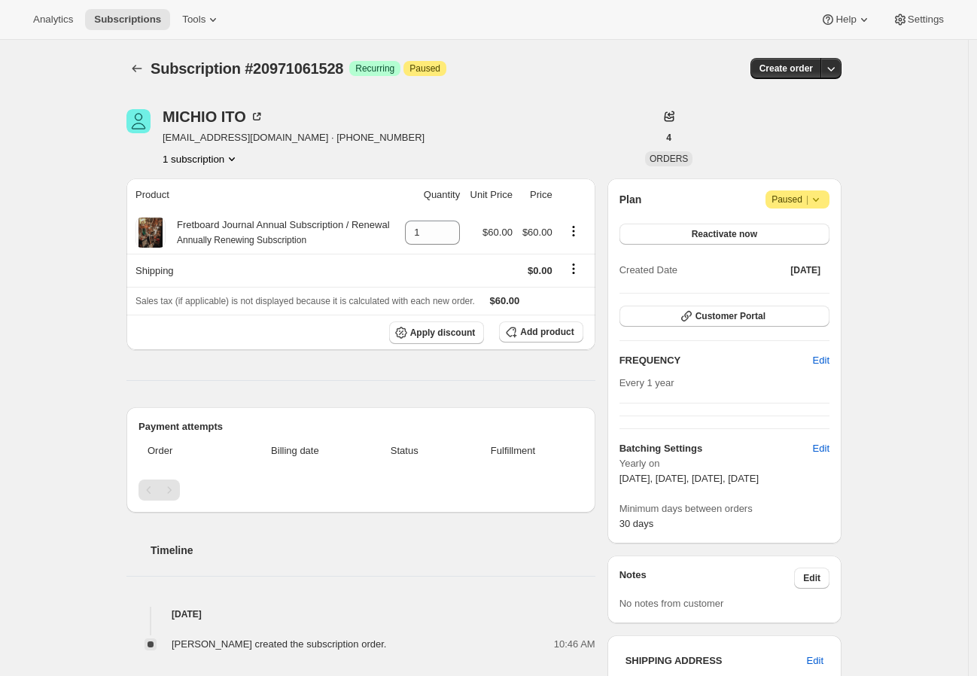
click at [829, 203] on span "Attention Paused |" at bounding box center [797, 199] width 64 height 18
click at [810, 233] on span "Cancel subscription" at bounding box center [797, 228] width 85 height 11
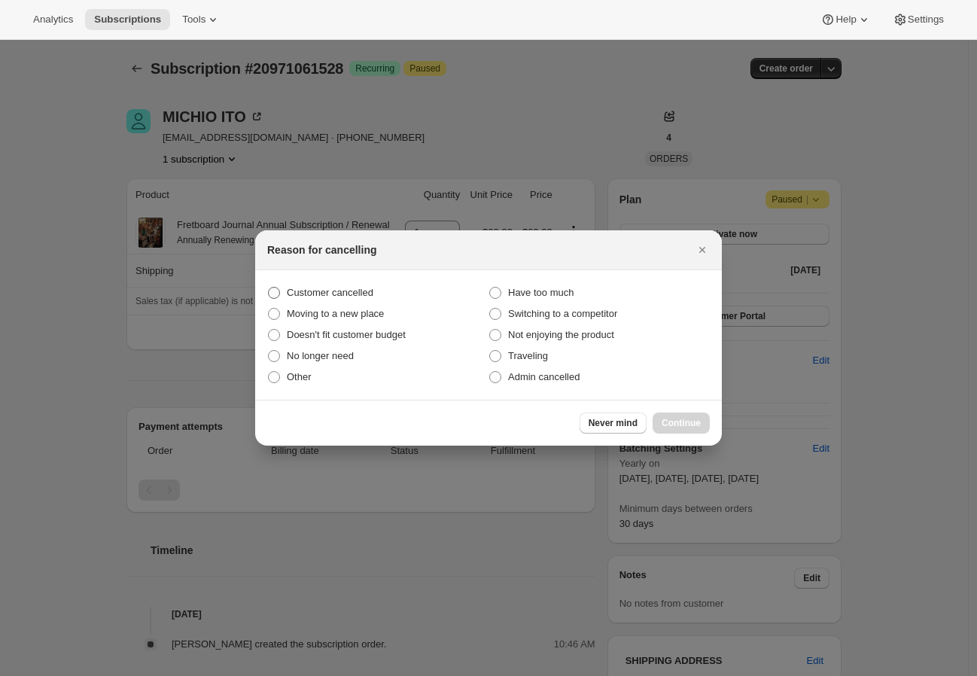
click at [321, 293] on span "Customer cancelled" at bounding box center [330, 292] width 87 height 11
click at [269, 287] on input "Customer cancelled" at bounding box center [268, 287] width 1 height 1
radio input "true"
click at [693, 418] on span "Continue" at bounding box center [680, 423] width 39 height 12
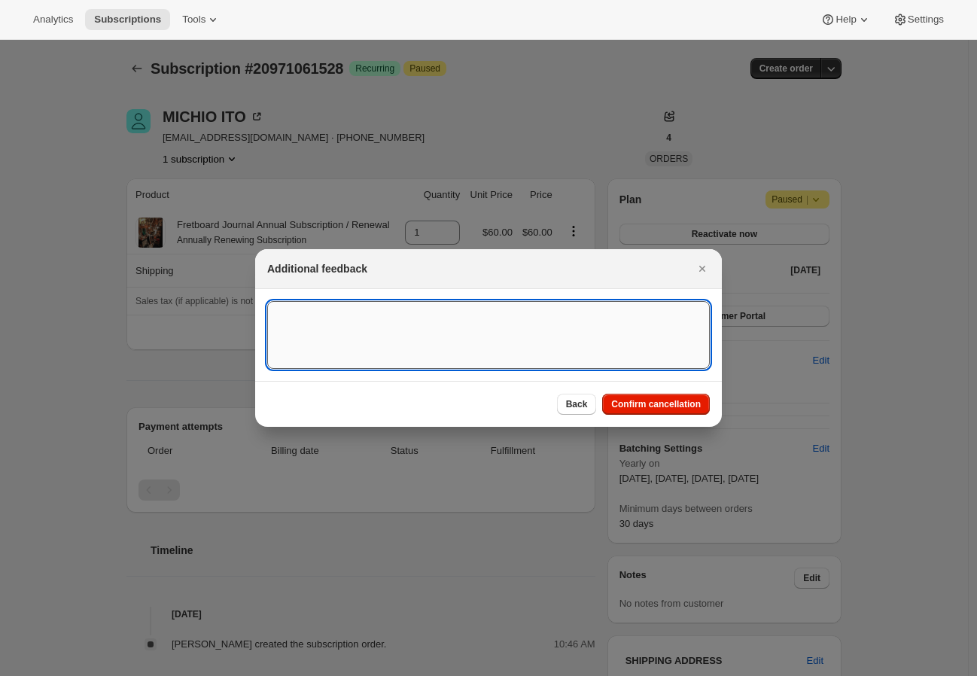
click at [500, 339] on textarea ":r29r:" at bounding box center [488, 335] width 442 height 68
type textarea "moving to digital"
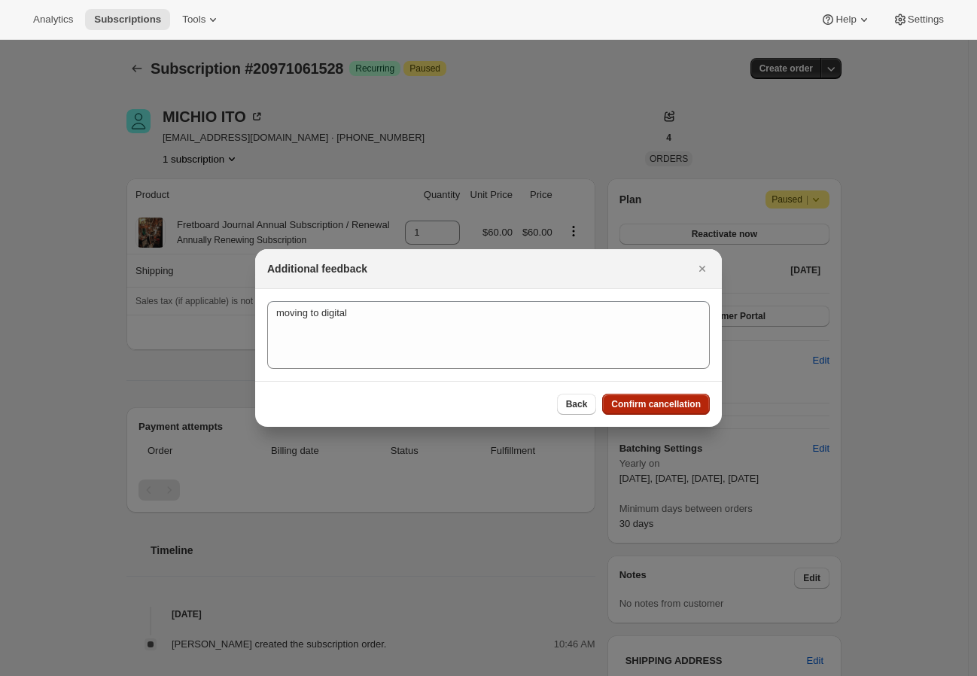
click at [679, 406] on span "Confirm cancellation" at bounding box center [656, 404] width 90 height 12
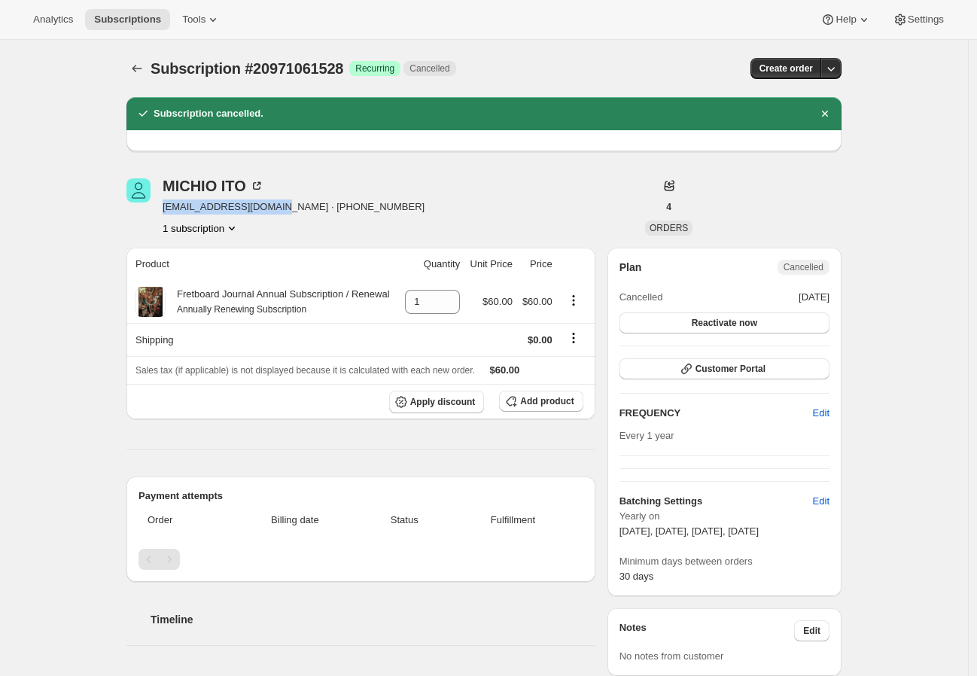
drag, startPoint x: 169, startPoint y: 211, endPoint x: 275, endPoint y: 211, distance: 106.1
click at [277, 211] on span "[EMAIL_ADDRESS][DOMAIN_NAME] · [PHONE_NUMBER]" at bounding box center [294, 206] width 262 height 15
click at [114, 21] on span "Subscriptions" at bounding box center [127, 20] width 67 height 12
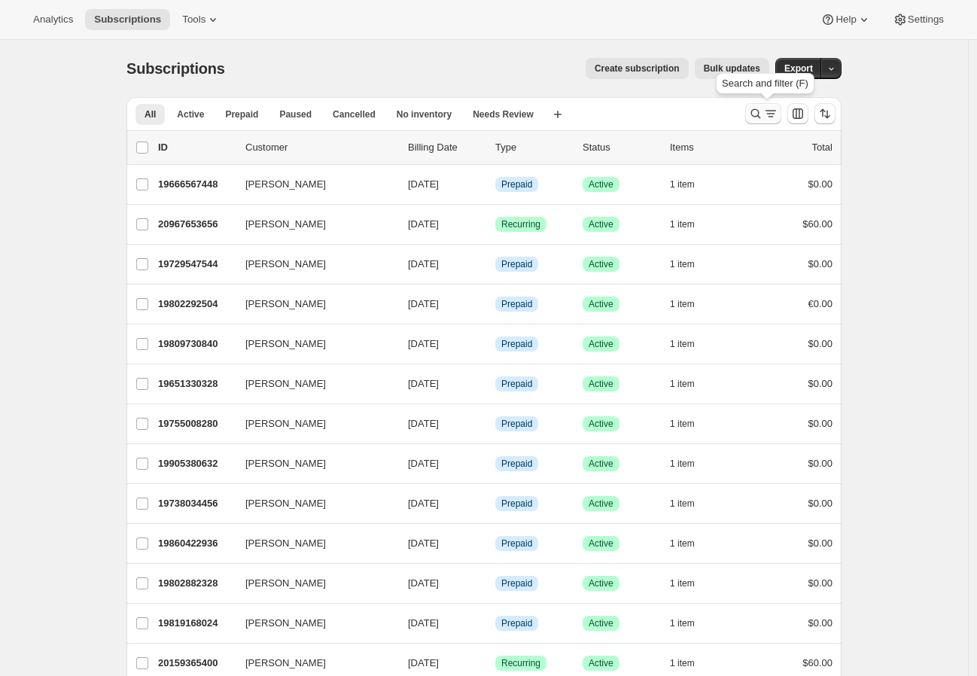
click at [776, 117] on icon "Search and filter results" at bounding box center [770, 113] width 15 height 15
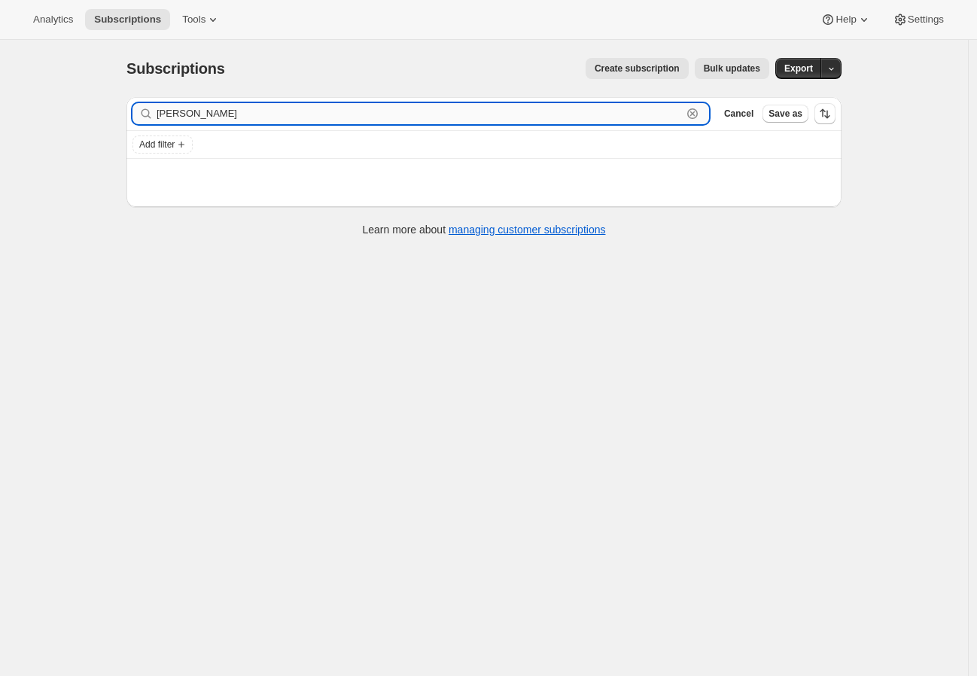
type input "[PERSON_NAME]"
